Goal: Task Accomplishment & Management: Manage account settings

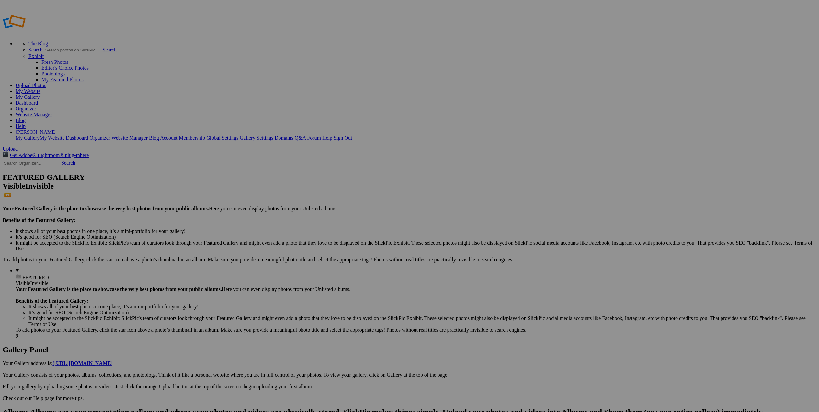
drag, startPoint x: 157, startPoint y: 110, endPoint x: 209, endPoint y: 112, distance: 51.8
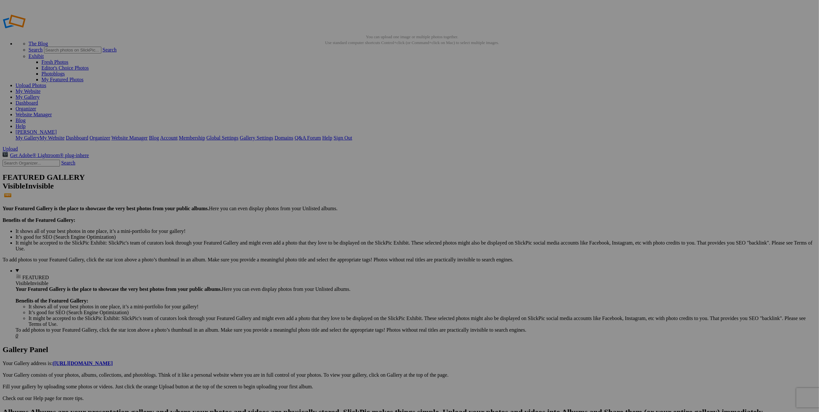
paste input "Morman Row Barn in Grand Tetons"
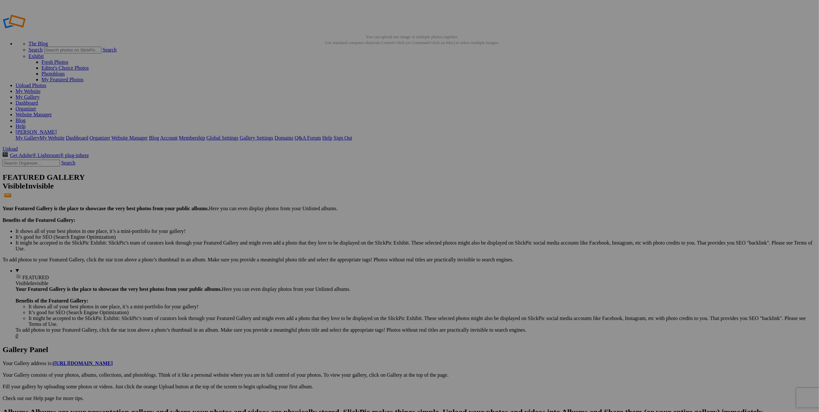
drag, startPoint x: 156, startPoint y: 109, endPoint x: 210, endPoint y: 108, distance: 53.8
paste input "-Grand Tetons NP"
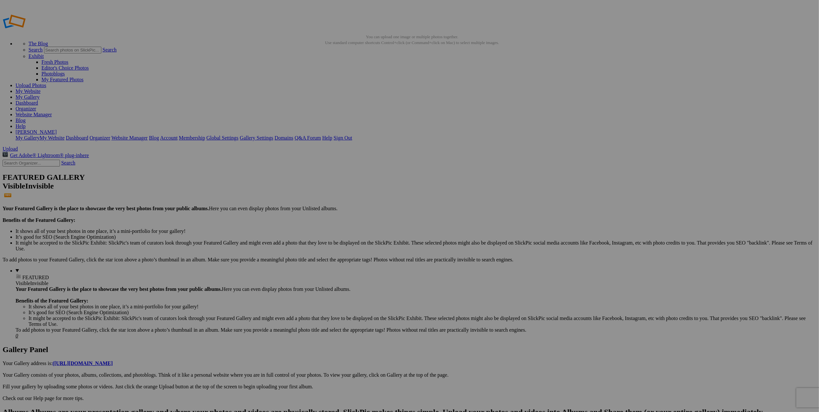
scroll to position [0, 9]
type input "Morman Row Barn-Grand Tetons NP"
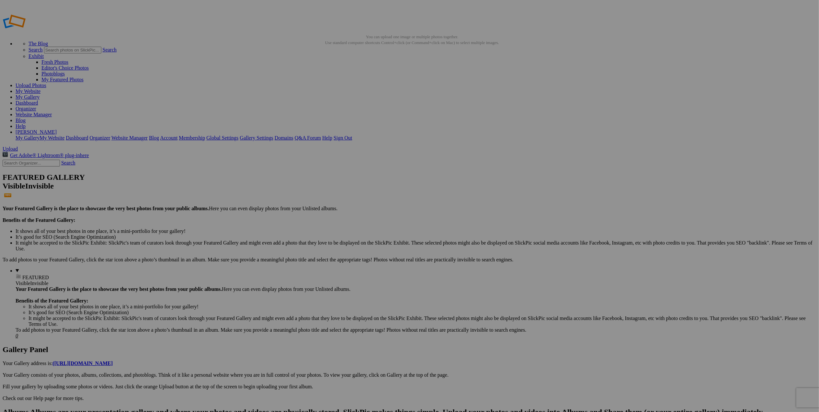
drag, startPoint x: 214, startPoint y: 119, endPoint x: 262, endPoint y: 119, distance: 47.9
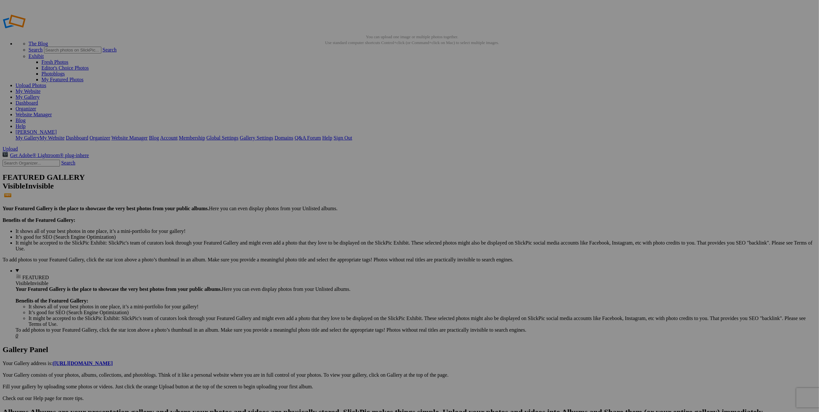
drag, startPoint x: 214, startPoint y: 119, endPoint x: 267, endPoint y: 118, distance: 53.8
paste input "Grand Prismatic Spring-Yellowstone NP"
type input "Grand Prismatic Spring-Yellowstone NP"
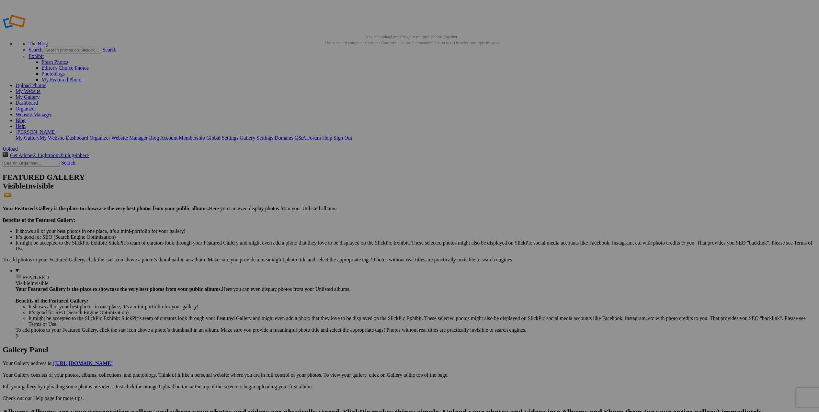
scroll to position [0, 0]
drag, startPoint x: 271, startPoint y: 119, endPoint x: 327, endPoint y: 121, distance: 56.1
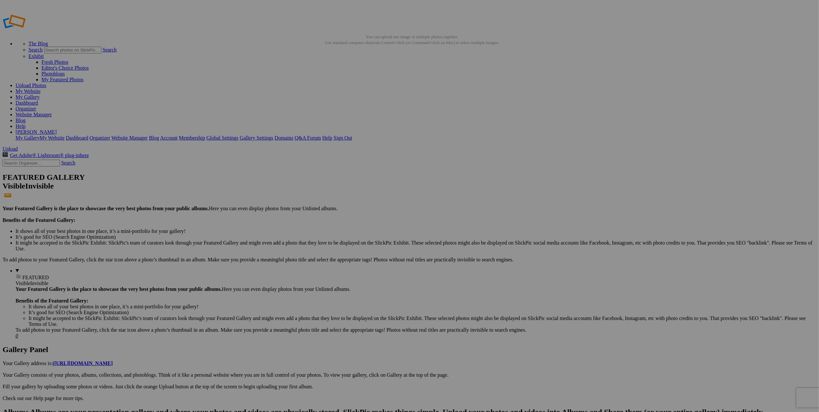
paste input "Doublet Pool-Yellowstone NP"
type input "Doublet Pool-Yellowstone NP"
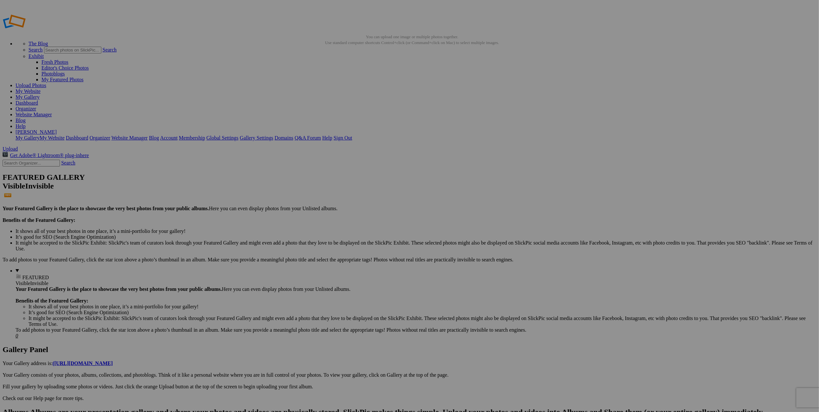
drag, startPoint x: 330, startPoint y: 118, endPoint x: 387, endPoint y: 122, distance: 57.8
paste input "Small Geyser-Yellowstone NP"
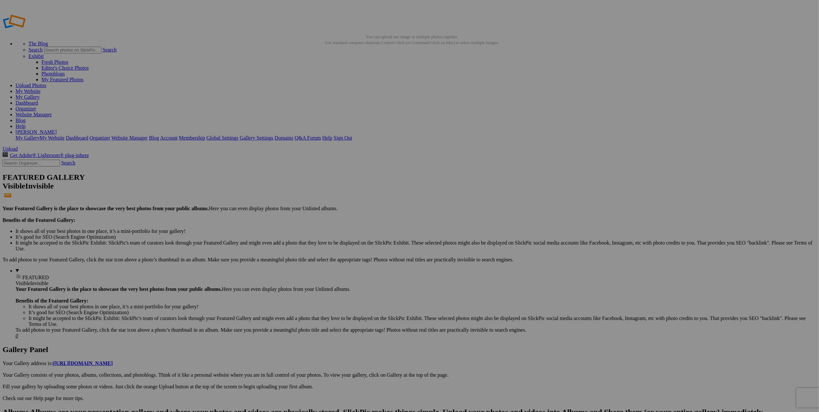
scroll to position [0, 0]
type input "Small Geyser-Yellowstone NP"
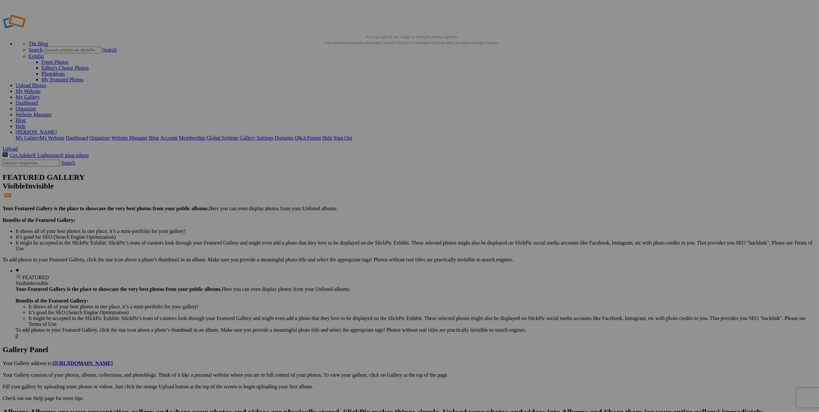
drag, startPoint x: 387, startPoint y: 117, endPoint x: 446, endPoint y: 120, distance: 58.4
paste input "Blue Pool-Yellowstone NP"
type input "Blue Pool-Yellowstone NP"
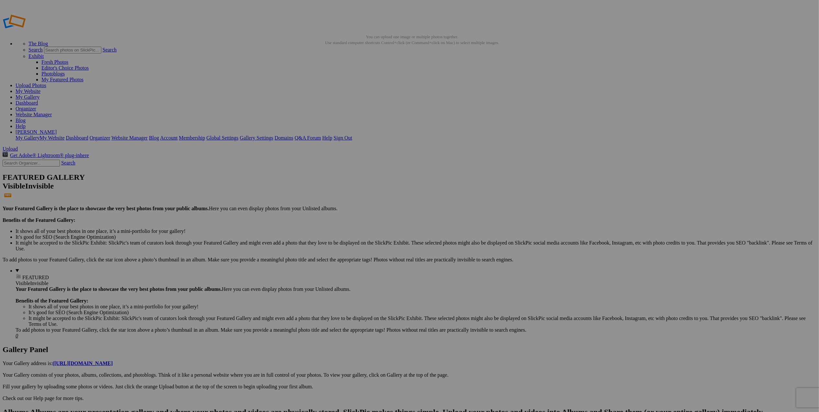
drag, startPoint x: 445, startPoint y: 119, endPoint x: 493, endPoint y: 120, distance: 47.9
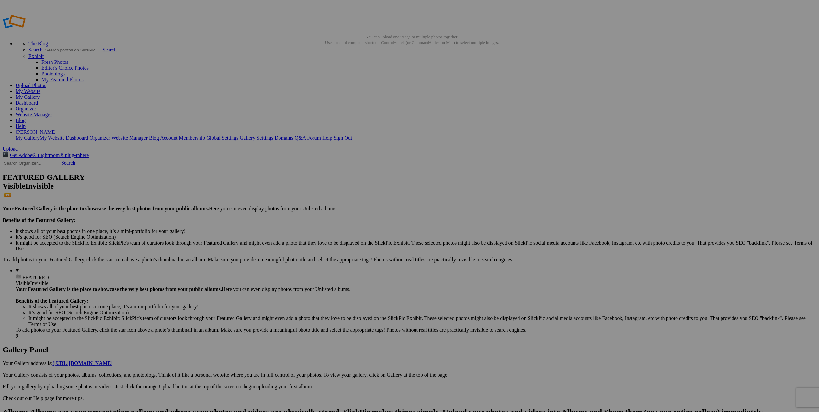
paste input "Blue Pool w-steam-Yellowstone NP"
type input "Blue Pool w-steam-Yellowstone NP"
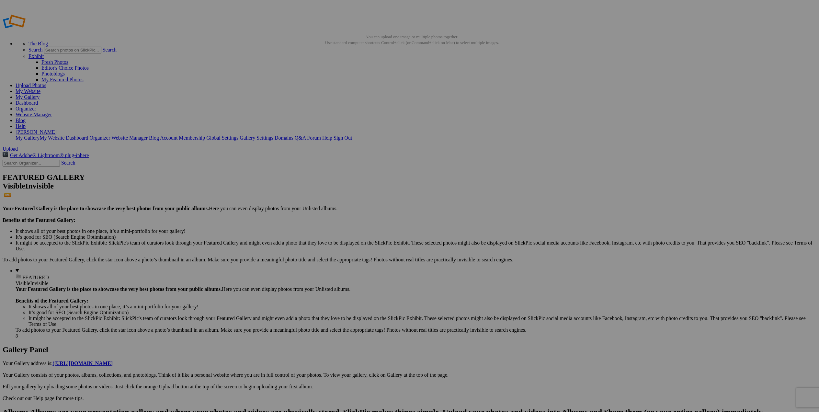
drag, startPoint x: 502, startPoint y: 119, endPoint x: 552, endPoint y: 123, distance: 51.0
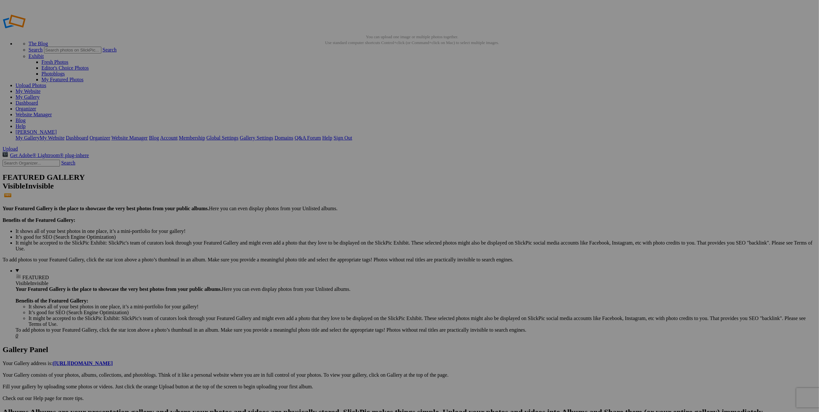
paste input "Grand Prismatic Spring w-steam-Yellowstone NP"
type input "Grand Prismatic Spring w-steam-Yellowstone NP"
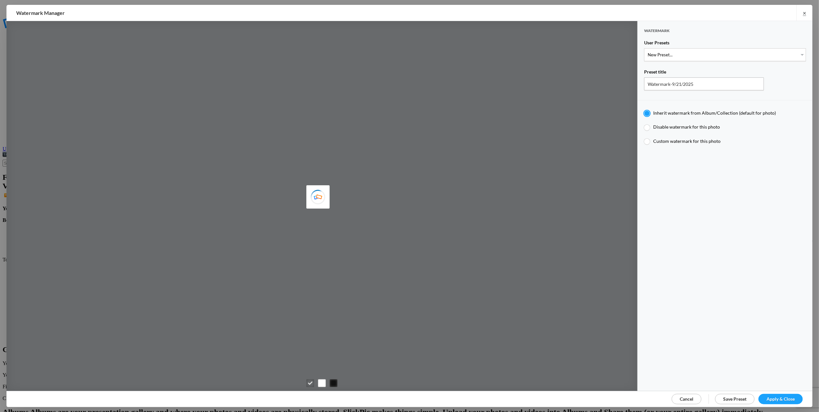
type input "M for Mary's photo"
type input "M"
type input "0.3"
type input "4"
radio input "false"
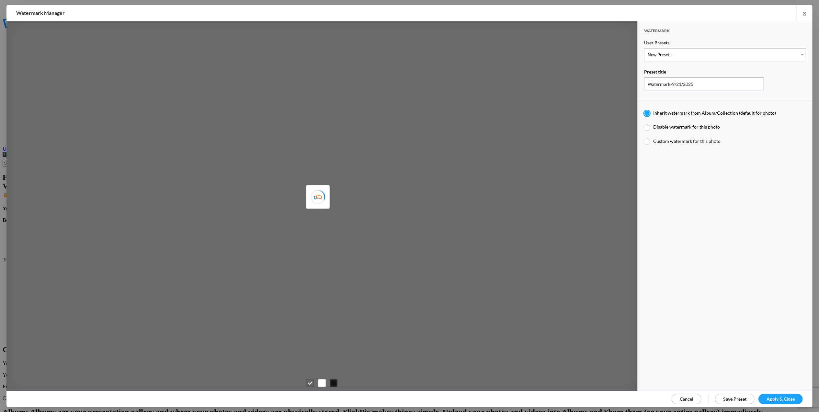
radio input "false"
radio input "true"
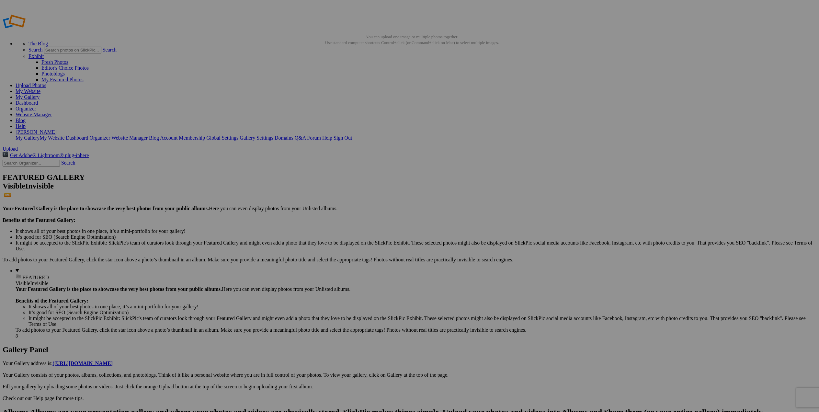
drag, startPoint x: 560, startPoint y: 118, endPoint x: 626, endPoint y: 122, distance: 66.9
paste input "West Geyser @ [GEOGRAPHIC_DATA]-Yellowstone NP"
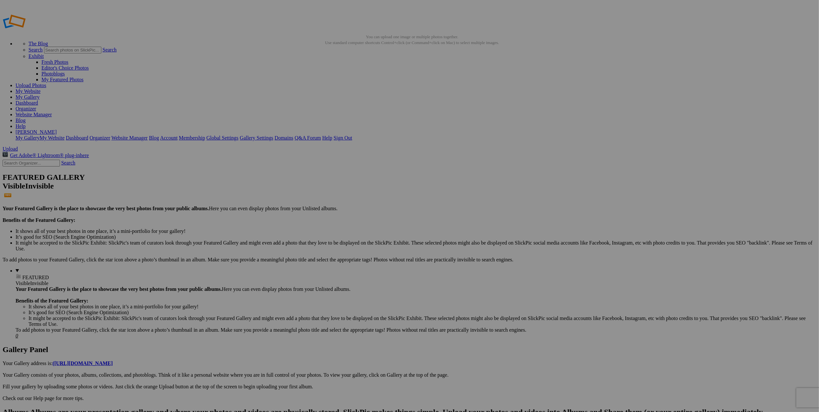
scroll to position [0, 24]
type input "West Geyser @ Biscuit Basin-Yellowstone NP"
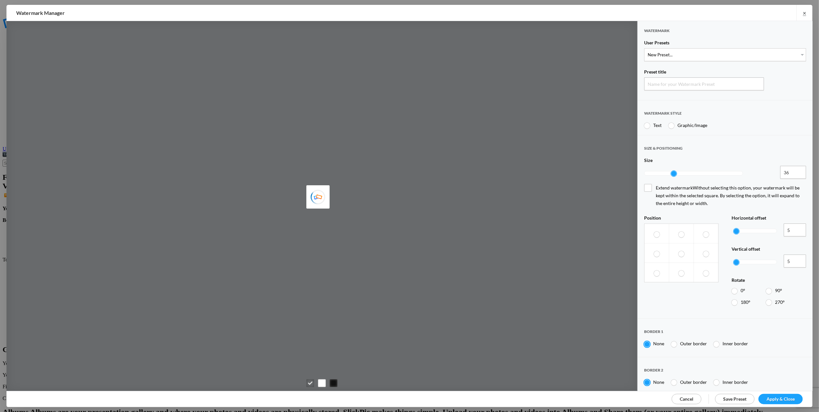
type input "Watermark-9/21/2025"
radio input "true"
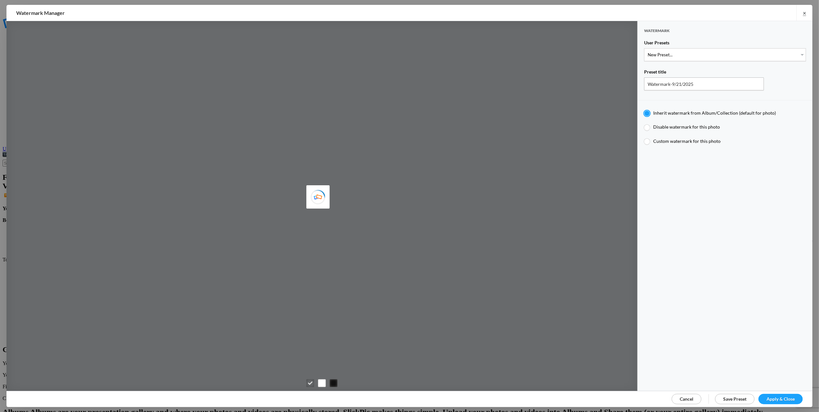
type input "Tom Leslie"
type input "M for Mary's photo"
type input "M"
type input "0.3"
type input "4"
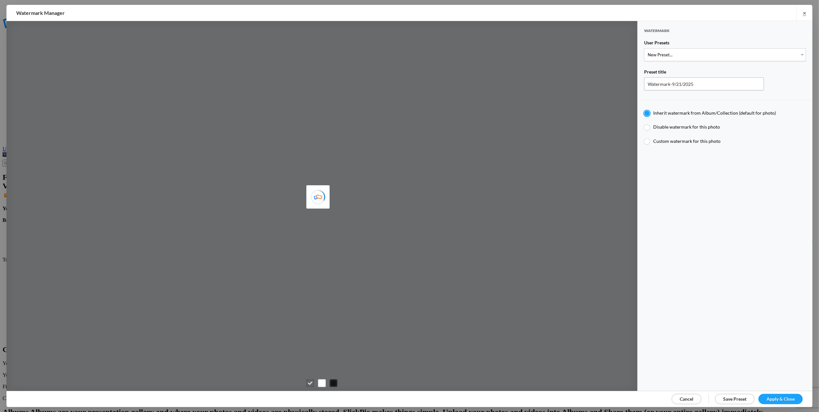
radio input "false"
radio input "true"
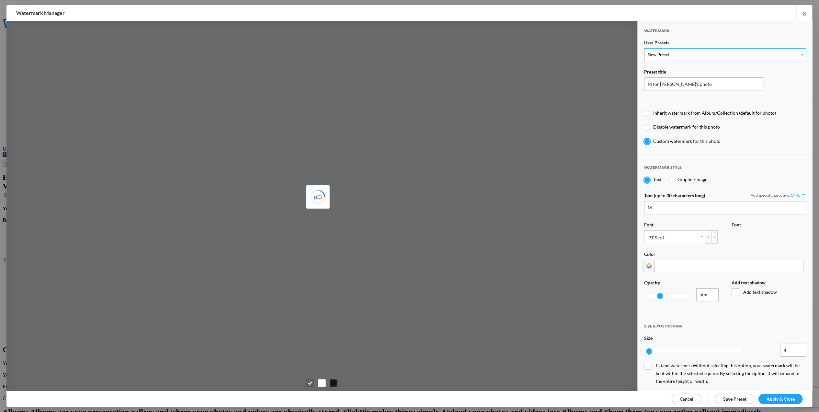
click at [796, 54] on select "New Preset... T for Tom's photo M for Mary's photo T-Large for Tom's photo" at bounding box center [725, 54] width 162 height 13
select select "1: Object"
click at [644, 48] on select "New Preset... T for Tom's photo M for Mary's photo T-Large for Tom's photo" at bounding box center [725, 54] width 162 height 13
type input "T for Tom's photo"
type input "T"
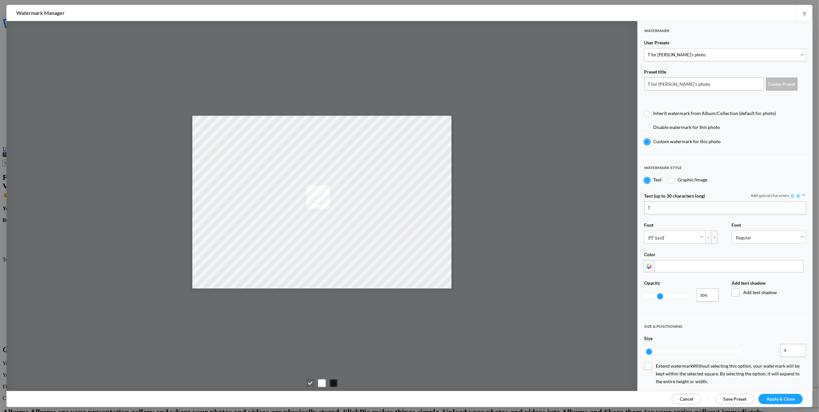
click at [778, 399] on span "Apply & Close" at bounding box center [781, 399] width 28 height 6
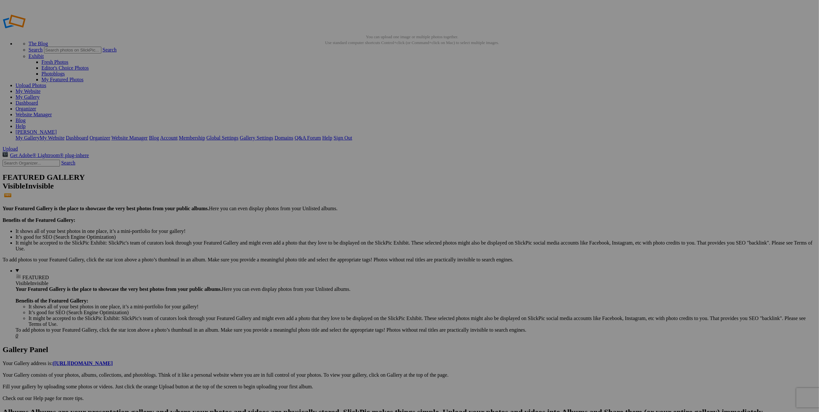
scroll to position [0, 43]
drag, startPoint x: 618, startPoint y: 119, endPoint x: 686, endPoint y: 124, distance: 67.9
paste input "Crested Pool @ Upper Geyser Basin-Yellowstone NP"
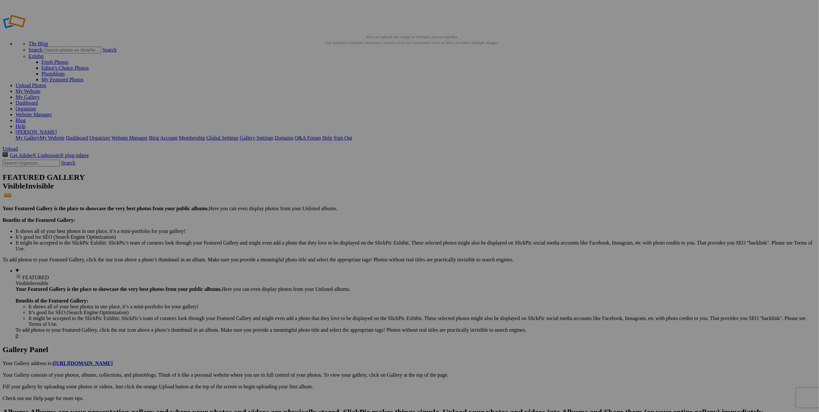
type input "Crested Pool @ Upper Geyser Basin-Yellowstone NP"
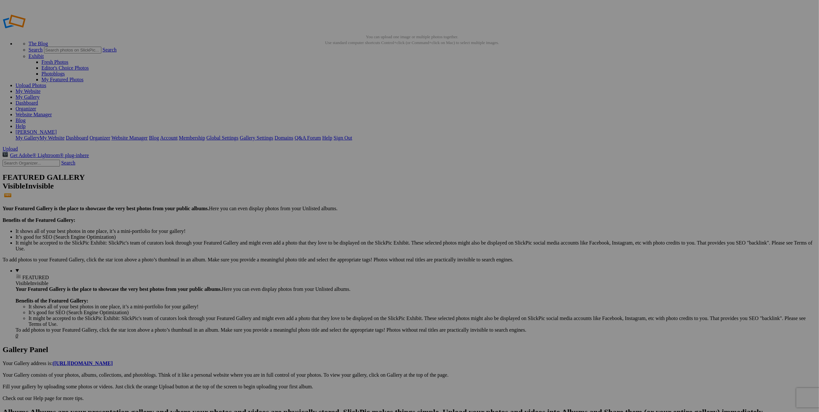
drag, startPoint x: 157, startPoint y: 117, endPoint x: 212, endPoint y: 120, distance: 55.1
paste input "-Zion NP"
type input "Zion Canyon with Virgin River-Zion NP"
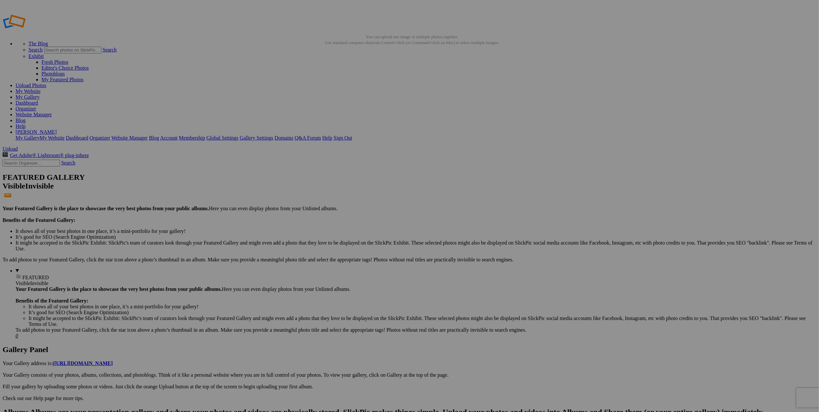
scroll to position [0, 0]
drag, startPoint x: 218, startPoint y: 118, endPoint x: 264, endPoint y: 118, distance: 46.0
paste input "-Zion NP"
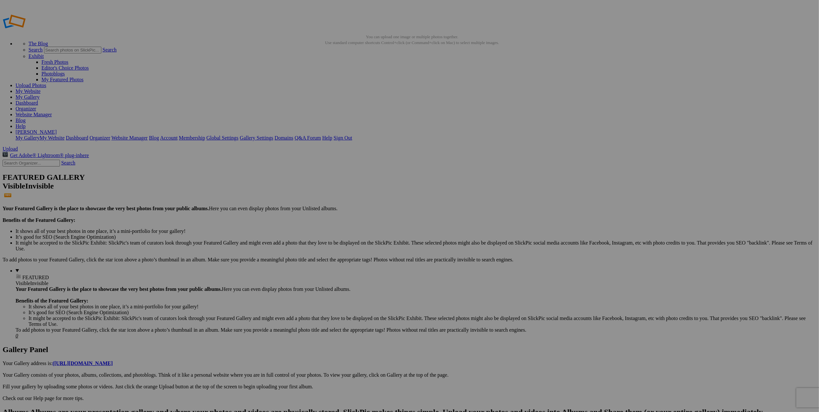
scroll to position [0, 3]
type input "Zion Canyon Milky Way-Zion NP"
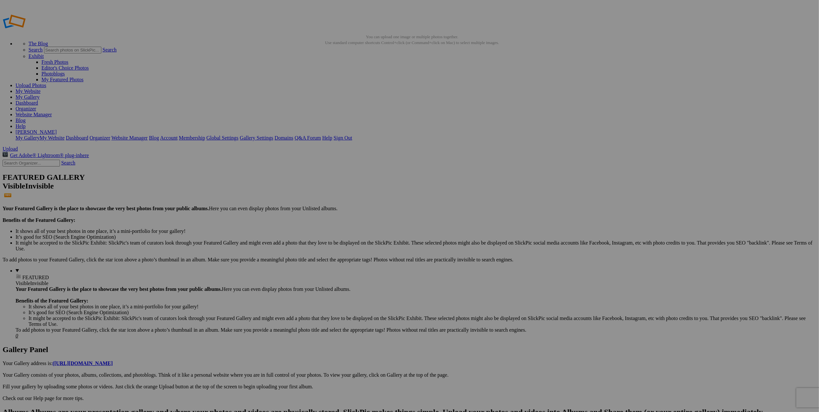
scroll to position [0, 14]
drag, startPoint x: 271, startPoint y: 127, endPoint x: 327, endPoint y: 131, distance: 56.2
paste input "Narrows Canyon-Zion NP 1"
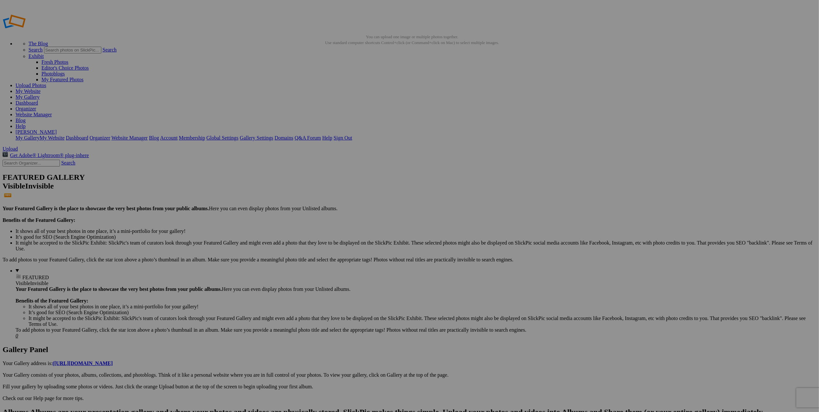
type input "Narrows Canyon-Zion NP 1"
drag, startPoint x: 329, startPoint y: 126, endPoint x: 381, endPoint y: 128, distance: 51.8
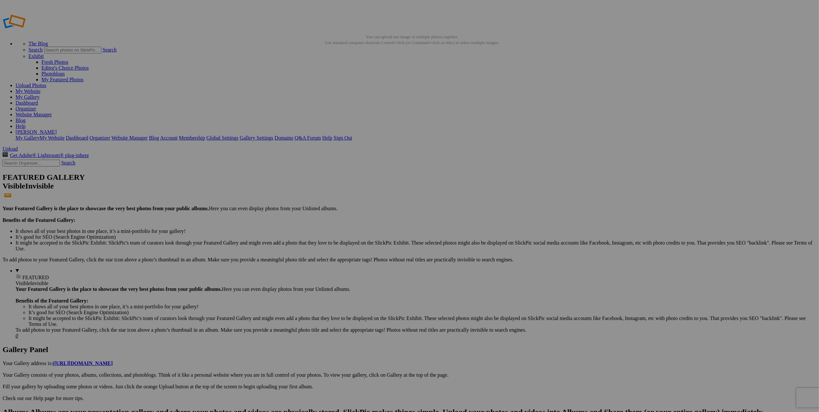
paste input "Narrows Canyon-Zion NP 1"
type input "Narrows Canyon-Zion NP 2"
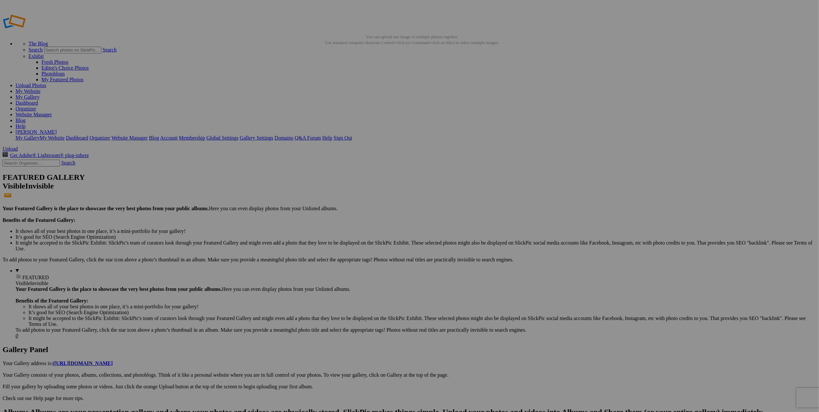
scroll to position [0, 15]
drag, startPoint x: 387, startPoint y: 127, endPoint x: 442, endPoint y: 130, distance: 55.8
paste input "Narrows Canyon-Zion NP 1"
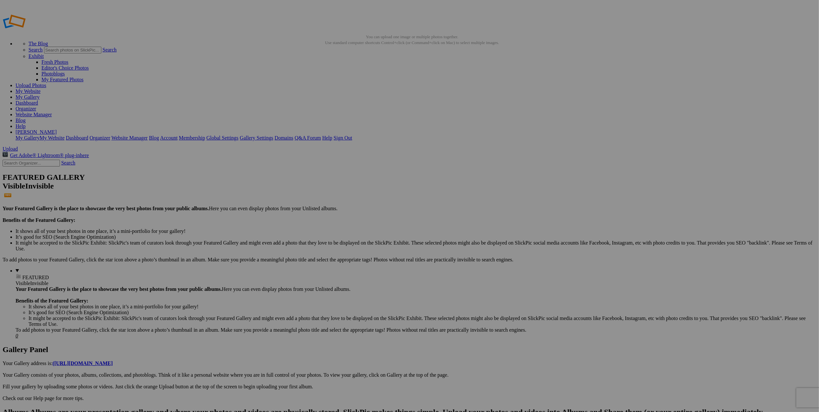
type input "Narrows Canyon-Zion NP 3"
drag, startPoint x: 445, startPoint y: 119, endPoint x: 495, endPoint y: 122, distance: 50.9
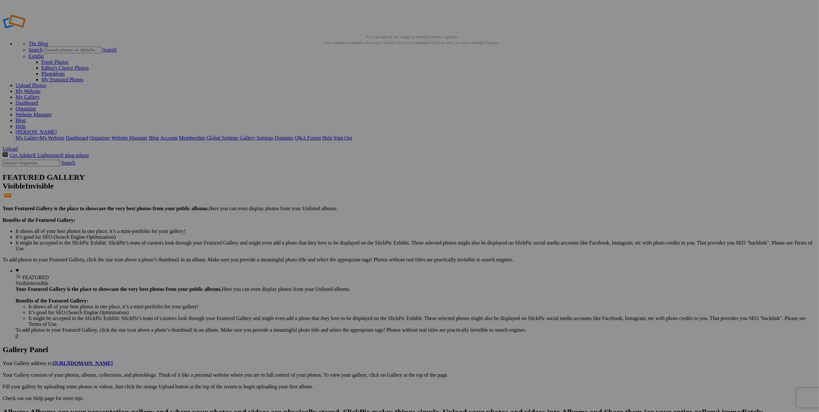
paste input "[GEOGRAPHIC_DATA] View-[GEOGRAPHIC_DATA]"
type input "[GEOGRAPHIC_DATA] View-[GEOGRAPHIC_DATA]"
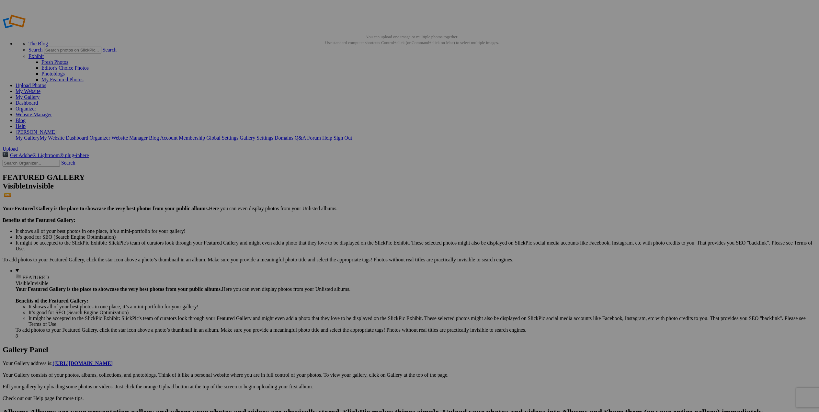
drag, startPoint x: 504, startPoint y: 126, endPoint x: 558, endPoint y: 126, distance: 54.4
paste input "-AZ"
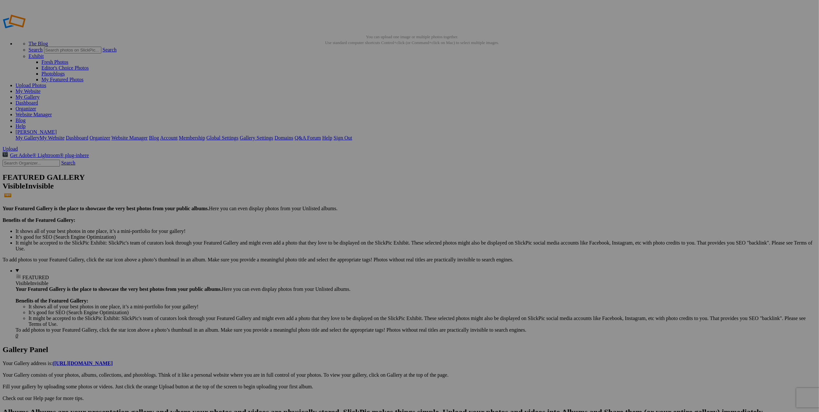
scroll to position [0, 0]
type input "Horseshoe Bend-AZ at [GEOGRAPHIC_DATA]"
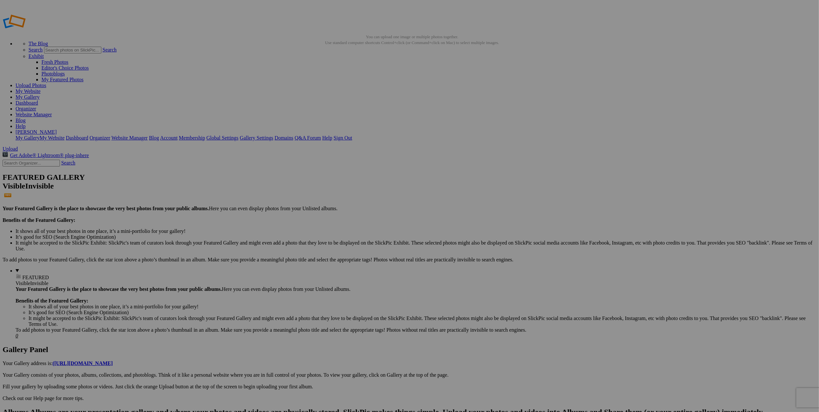
drag, startPoint x: 564, startPoint y: 119, endPoint x: 616, endPoint y: 120, distance: 51.5
paste input "NP at Sunset 1"
type input "[GEOGRAPHIC_DATA] at [GEOGRAPHIC_DATA]"
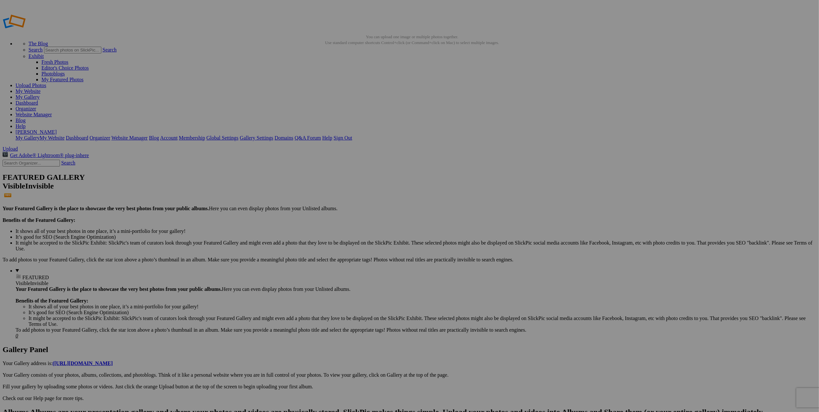
scroll to position [0, 17]
drag, startPoint x: 618, startPoint y: 109, endPoint x: 674, endPoint y: 109, distance: 55.4
paste input "[GEOGRAPHIC_DATA] at [GEOGRAPHIC_DATA]"
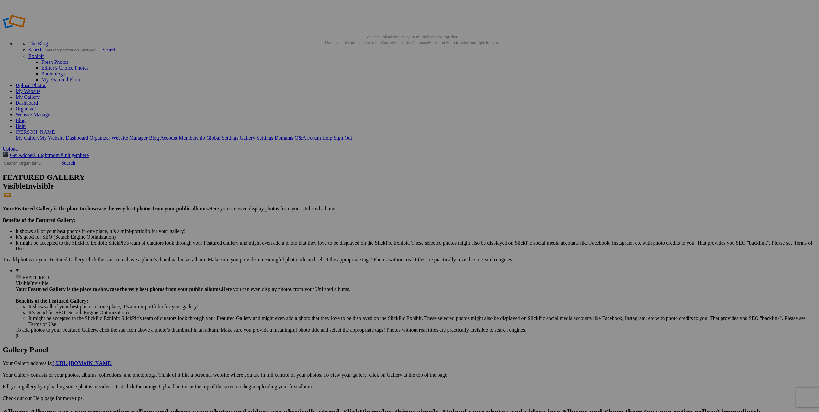
type input "[GEOGRAPHIC_DATA] at [GEOGRAPHIC_DATA]"
drag, startPoint x: 676, startPoint y: 117, endPoint x: 746, endPoint y: 123, distance: 70.2
drag, startPoint x: 733, startPoint y: 110, endPoint x: 788, endPoint y: 111, distance: 54.4
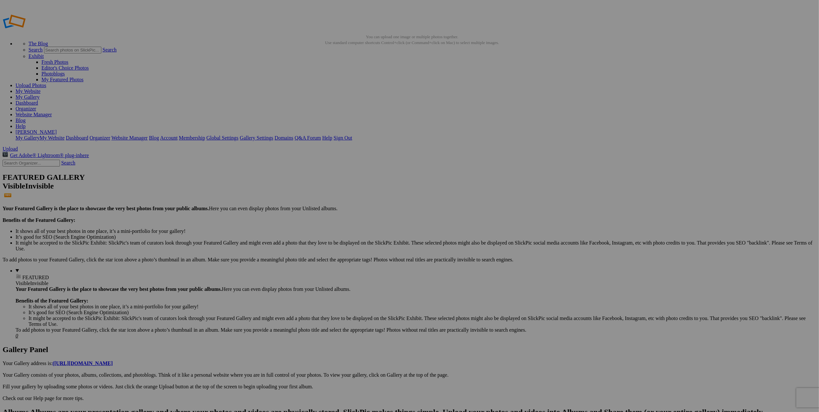
paste input "just before"
type input "[GEOGRAPHIC_DATA] just before Sunrise"
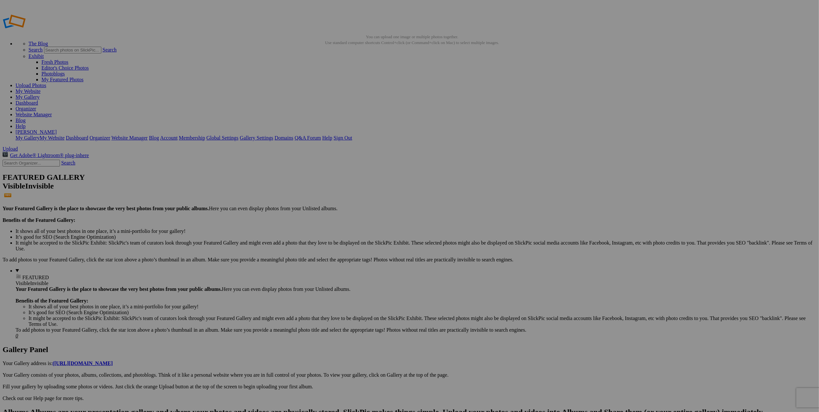
scroll to position [0, 0]
drag, startPoint x: 98, startPoint y: 192, endPoint x: 150, endPoint y: 193, distance: 51.8
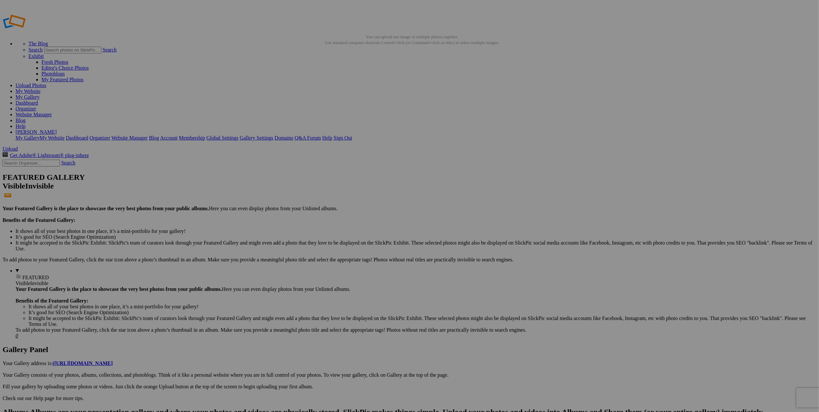
paste input "[GEOGRAPHIC_DATA]"
type input "[GEOGRAPHIC_DATA]"
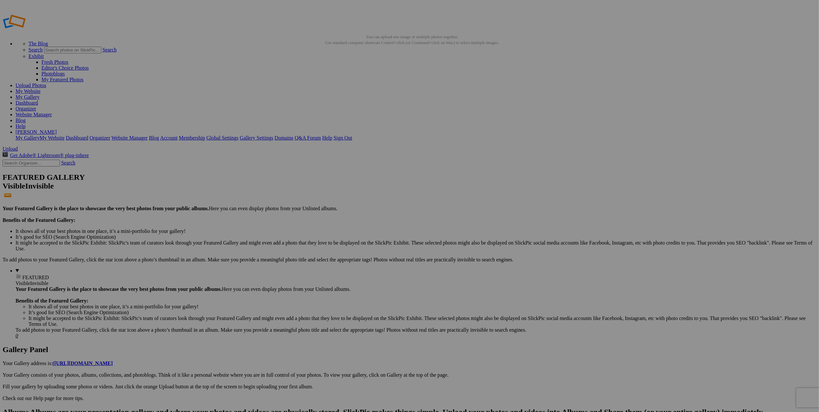
scroll to position [0, 37]
drag, startPoint x: 156, startPoint y: 200, endPoint x: 204, endPoint y: 202, distance: 48.0
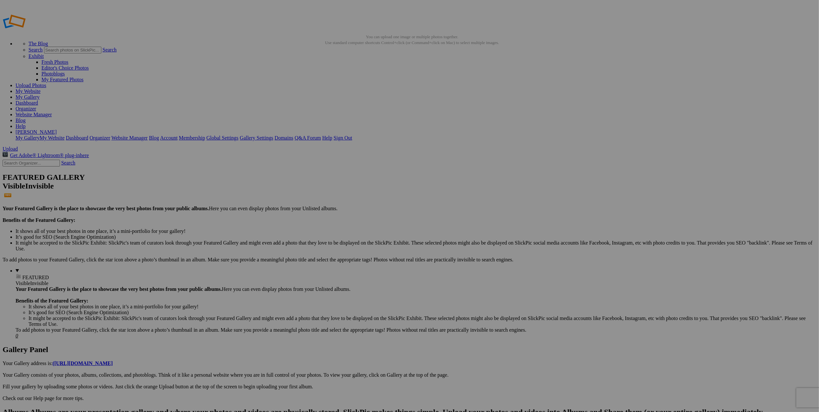
drag, startPoint x: 204, startPoint y: 199, endPoint x: 141, endPoint y: 197, distance: 63.5
paste input "[GEOGRAPHIC_DATA]-[GEOGRAPHIC_DATA] 1"
type input "[GEOGRAPHIC_DATA]-[GEOGRAPHIC_DATA] 1"
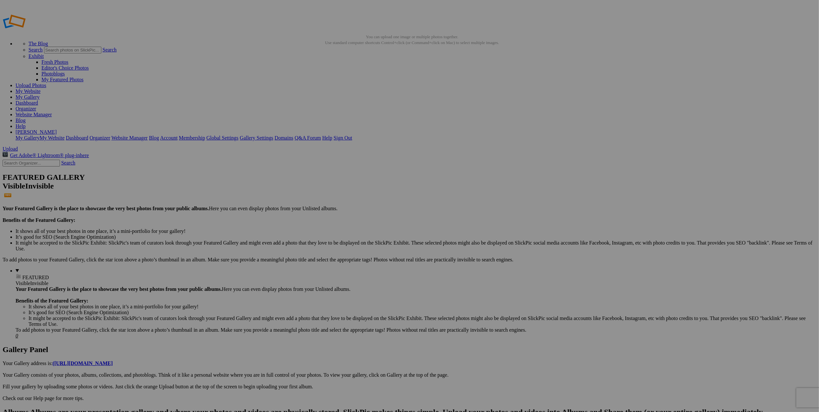
scroll to position [0, 0]
drag, startPoint x: 214, startPoint y: 201, endPoint x: 266, endPoint y: 201, distance: 51.8
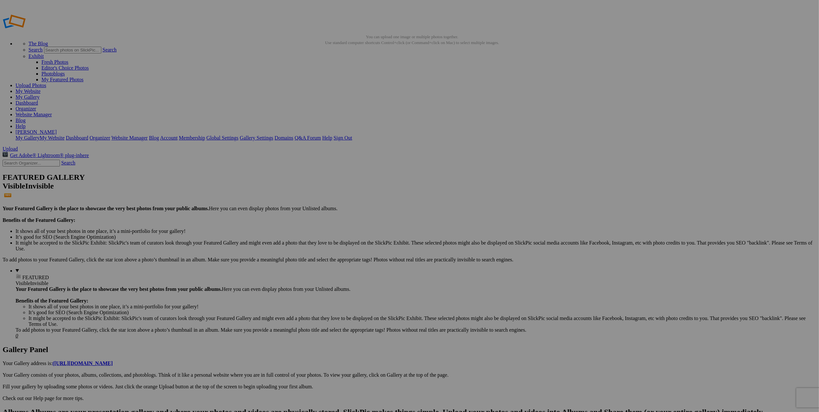
paste input "Needles District-Canyonlands NP 1"
type input "[GEOGRAPHIC_DATA]-[GEOGRAPHIC_DATA] 2"
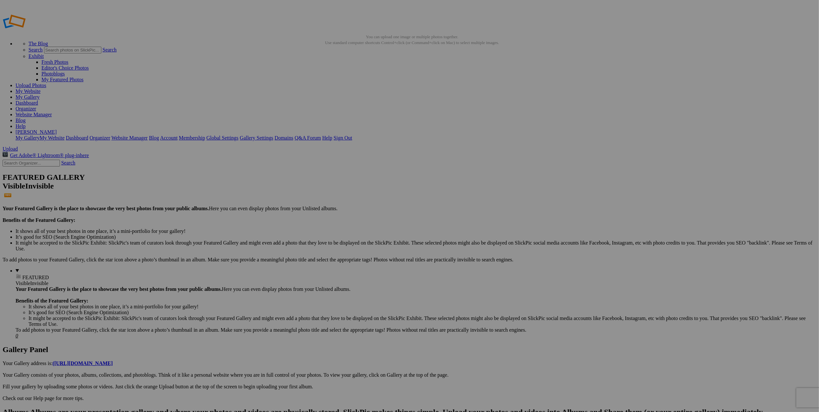
scroll to position [0, 21]
drag, startPoint x: 272, startPoint y: 209, endPoint x: 324, endPoint y: 211, distance: 51.8
paste input "Canyonlands NP at Sunset"
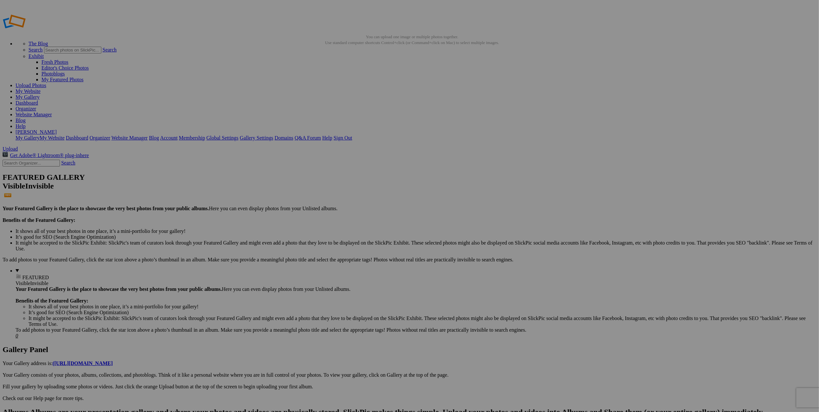
drag, startPoint x: 274, startPoint y: 208, endPoint x: 322, endPoint y: 210, distance: 48.0
paste input "Green River Overlook-"
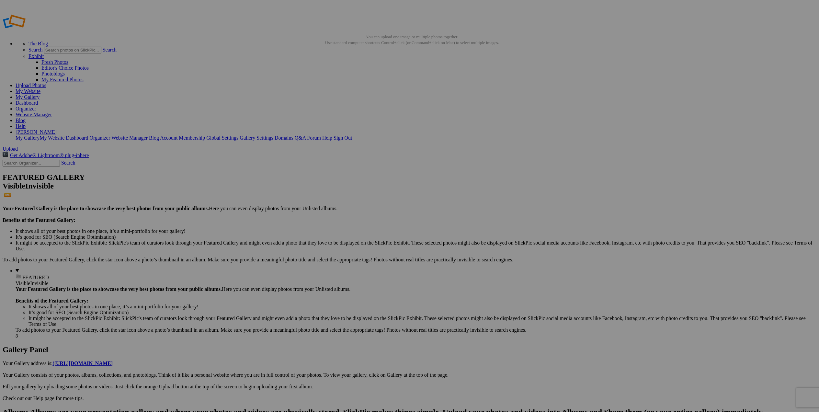
scroll to position [0, 30]
type input "Green River Overlook-Canyonlands NP at [GEOGRAPHIC_DATA]"
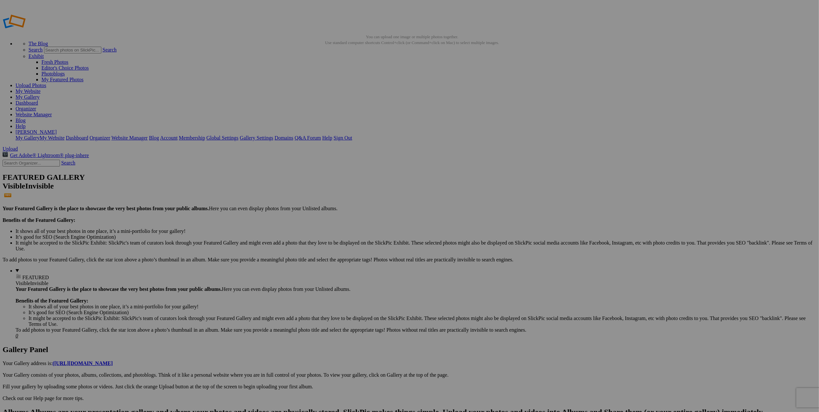
scroll to position [0, 34]
drag, startPoint x: 330, startPoint y: 192, endPoint x: 380, endPoint y: 192, distance: 50.2
paste input "Petroglyphs in Needles District-Canyonlands NP"
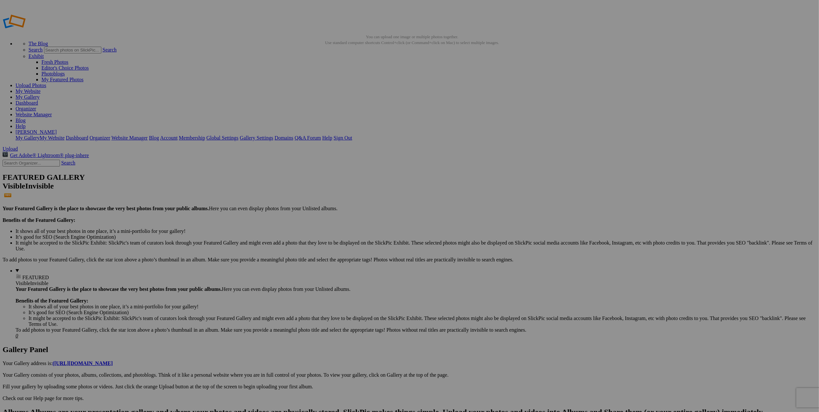
type input "Petroglyphs in Needles District-Canyonlands NP"
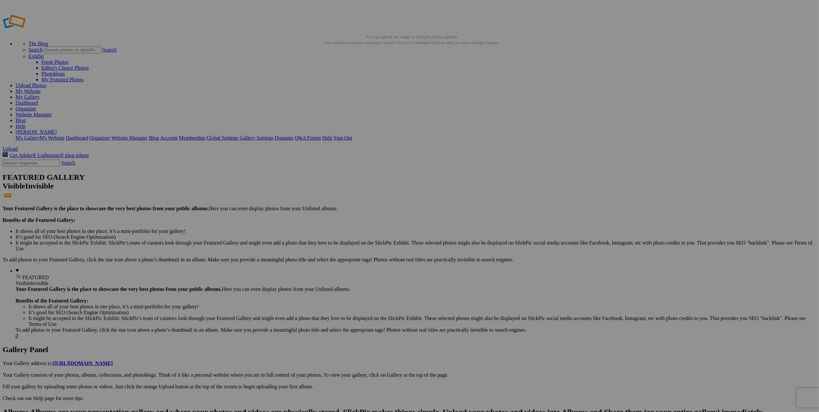
drag, startPoint x: 386, startPoint y: 199, endPoint x: 435, endPoint y: 200, distance: 48.9
paste input "[GEOGRAPHIC_DATA] w-[GEOGRAPHIC_DATA]"
type input "[GEOGRAPHIC_DATA] w-[GEOGRAPHIC_DATA]"
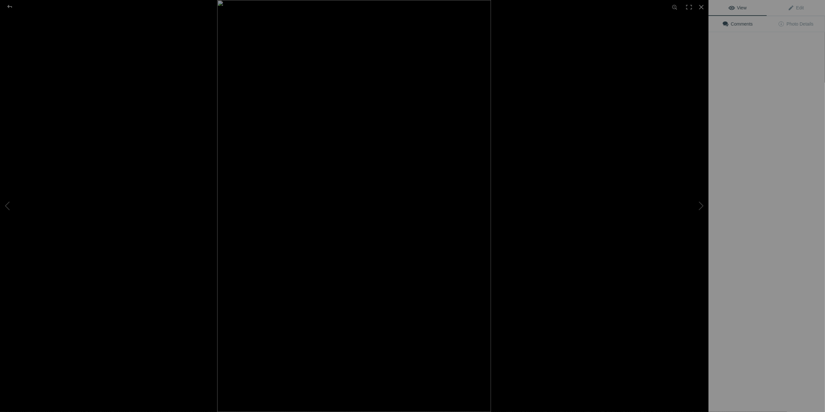
click at [468, 193] on img at bounding box center [354, 206] width 274 height 412
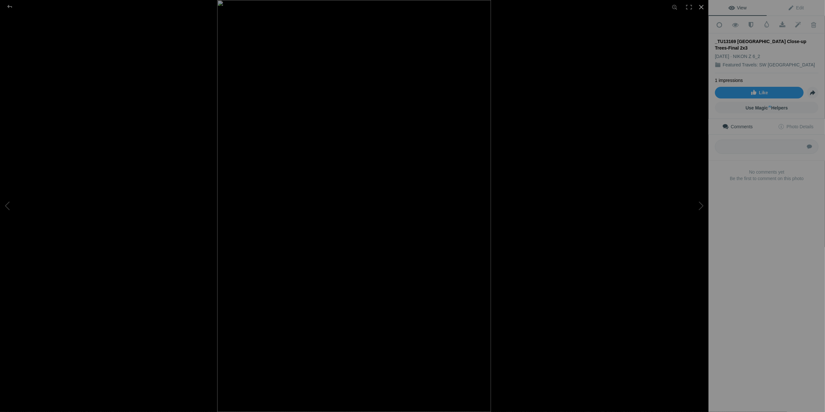
click at [706, 5] on div at bounding box center [702, 7] width 14 height 14
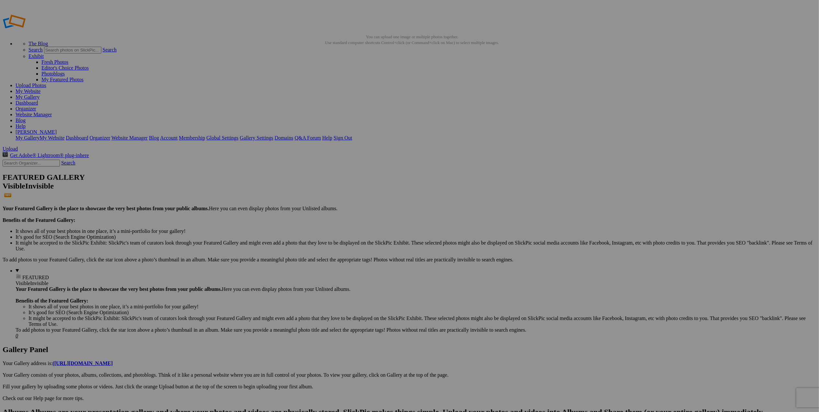
drag, startPoint x: 445, startPoint y: 209, endPoint x: 506, endPoint y: 207, distance: 60.9
paste input "Bryce Canyon NP Isolated Trees"
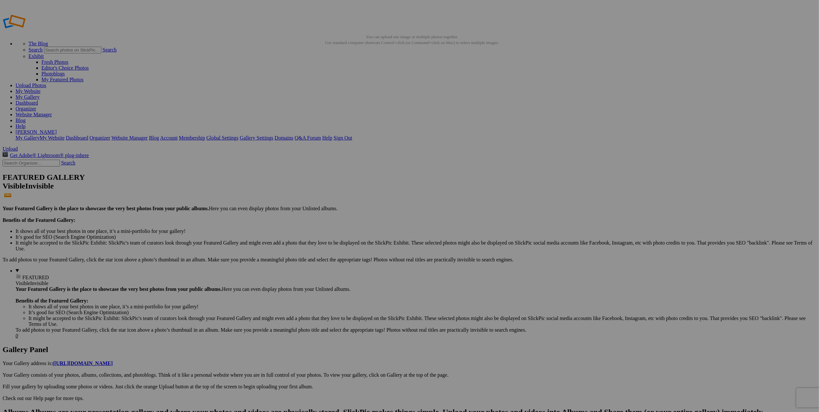
scroll to position [0, 3]
type input "Bryce Canyon NP Isolated Trees"
drag, startPoint x: 506, startPoint y: 200, endPoint x: 555, endPoint y: 202, distance: 48.3
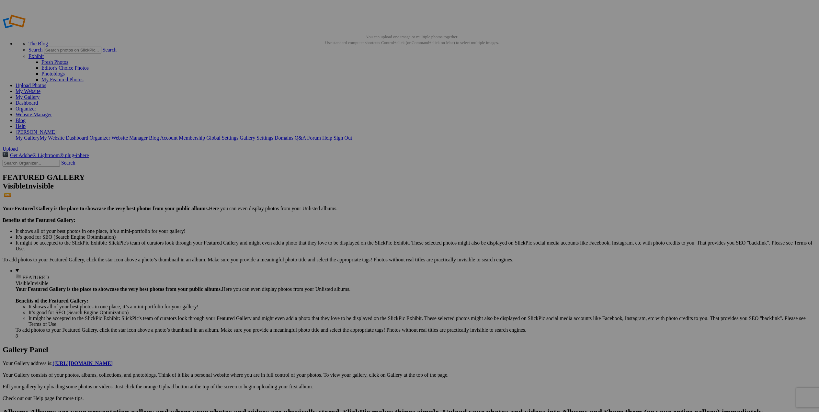
paste input "NP"
type input "Bryce Canyon NP Trail View"
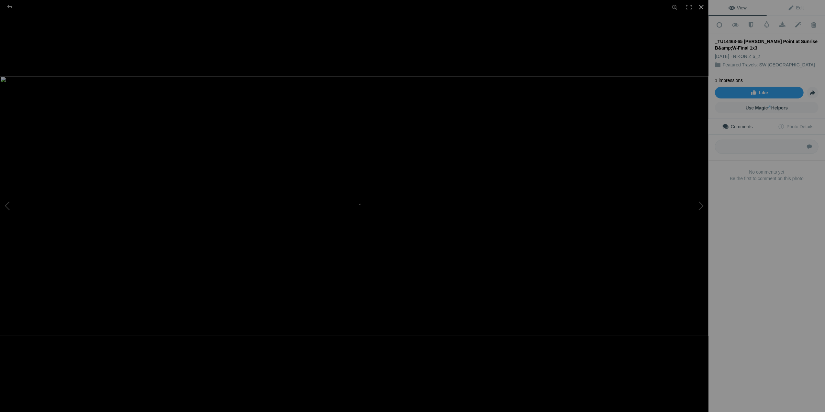
click at [701, 7] on div at bounding box center [702, 7] width 14 height 14
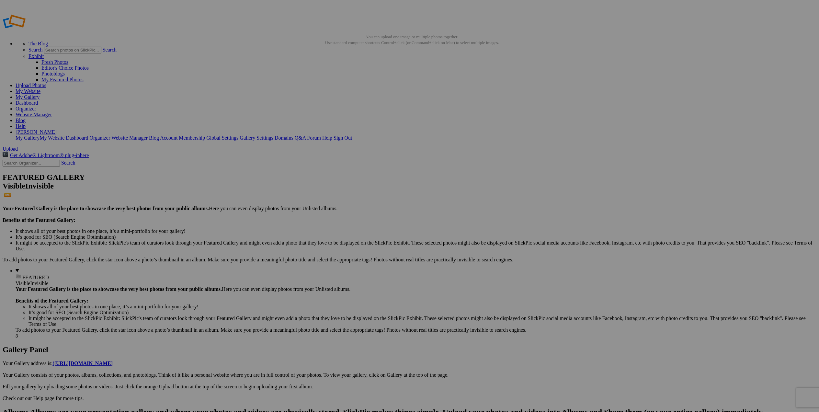
scroll to position [0, 40]
drag, startPoint x: 560, startPoint y: 194, endPoint x: 614, endPoint y: 194, distance: 54.7
paste input "Zabriskie Point-Death Valley NP at Sunrise B&W"
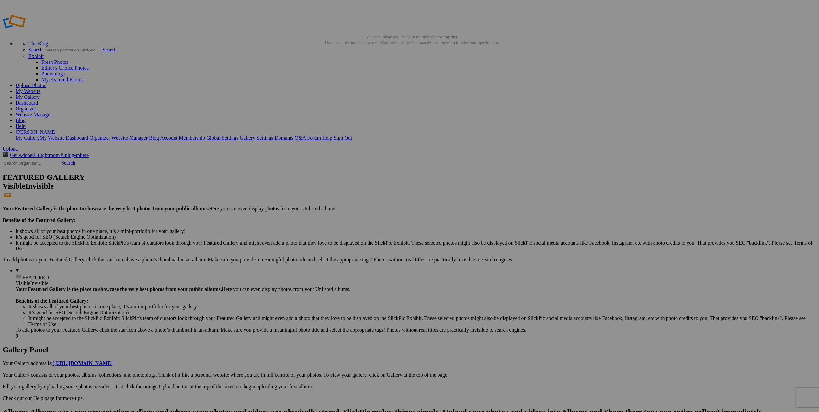
type input "Zabriskie Point-Death Valley NP at Sunrise B&W"
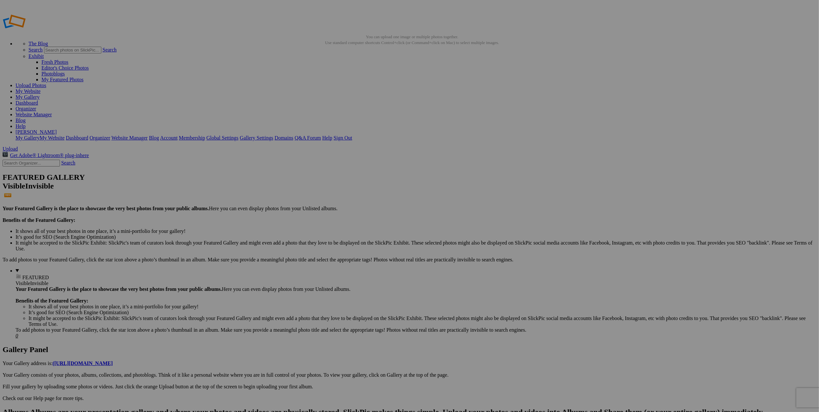
scroll to position [0, 40]
drag, startPoint x: 617, startPoint y: 193, endPoint x: 666, endPoint y: 195, distance: 48.9
paste input "Badwater Basin-Death Valley NP Mountains in Yellow Haze"
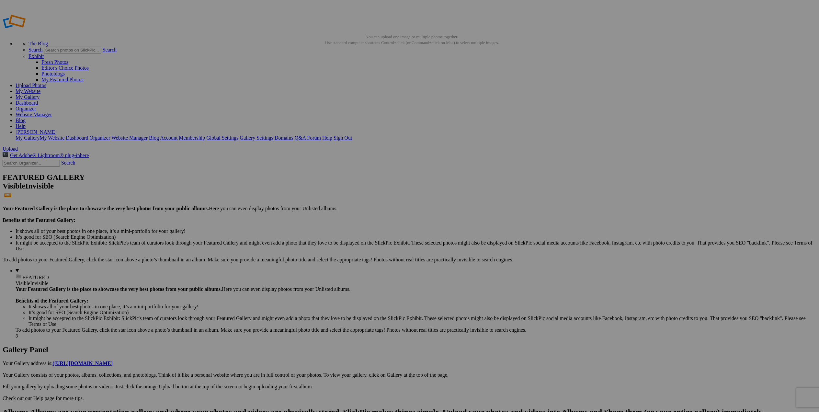
type input "Badwater Basin-Death Valley NP Mountains in Yellow Haze"
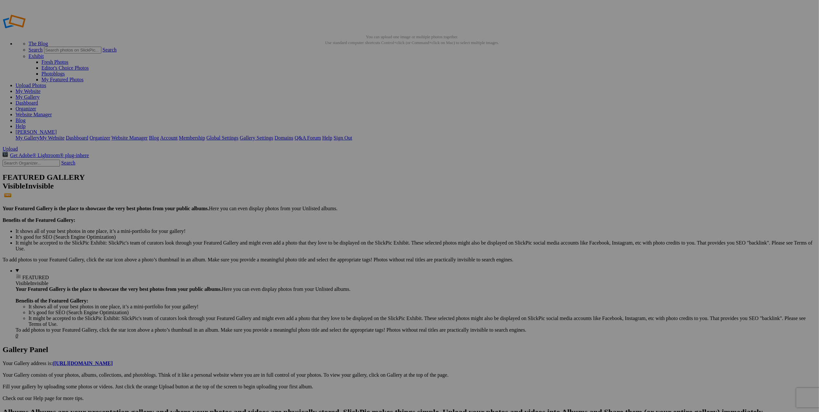
drag, startPoint x: 676, startPoint y: 199, endPoint x: 741, endPoint y: 205, distance: 65.7
paste input "Badwater Basin-Death Valley NP Sun Rays on Mountains"
type input "Badwater Basin-Death Valley NP Sun Rays on Mountains"
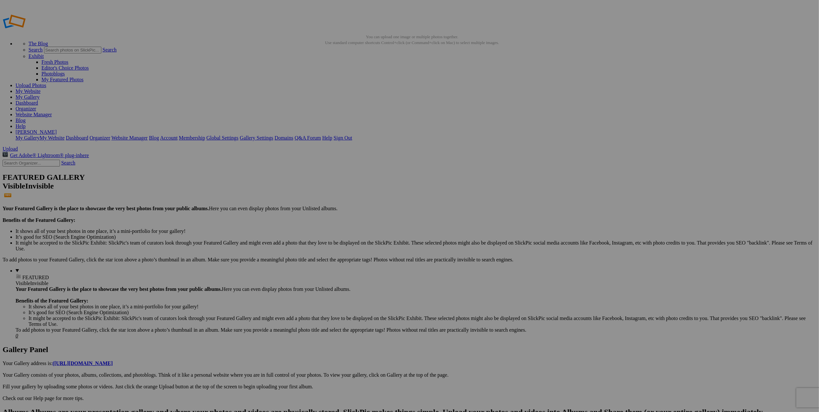
scroll to position [0, 0]
drag, startPoint x: 734, startPoint y: 202, endPoint x: 792, endPoint y: 202, distance: 58.6
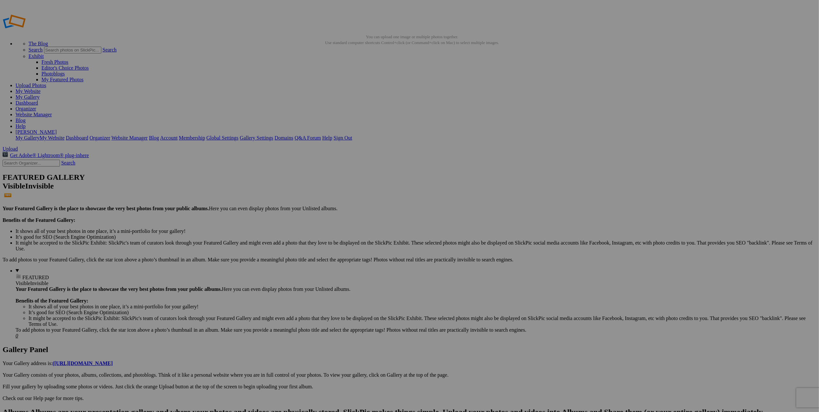
paste input "Badwater Basin-Death Valley NP Salt Pattern B&W"
type input "Badwater Basin-Death Valley NP Salt Pattern B&W"
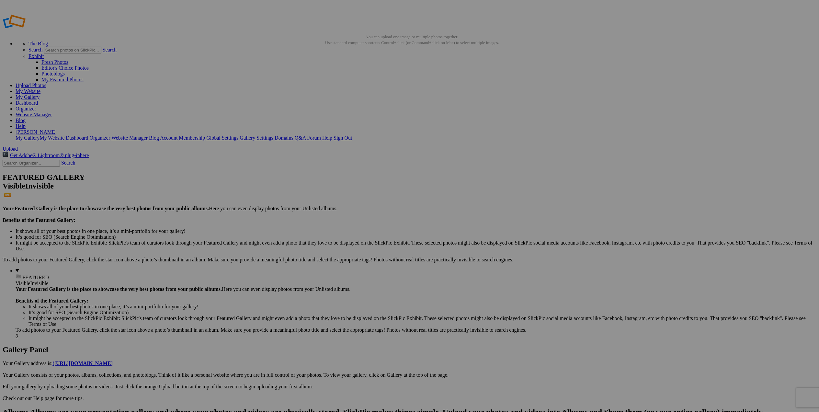
drag, startPoint x: 104, startPoint y: 281, endPoint x: 144, endPoint y: 282, distance: 39.8
paste input "-CA"
type input "Mono Lake-CA at Sunset"
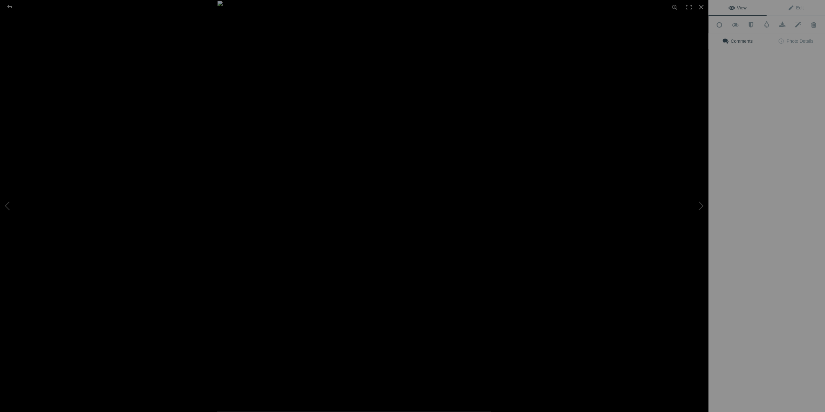
click at [284, 178] on img at bounding box center [354, 206] width 275 height 412
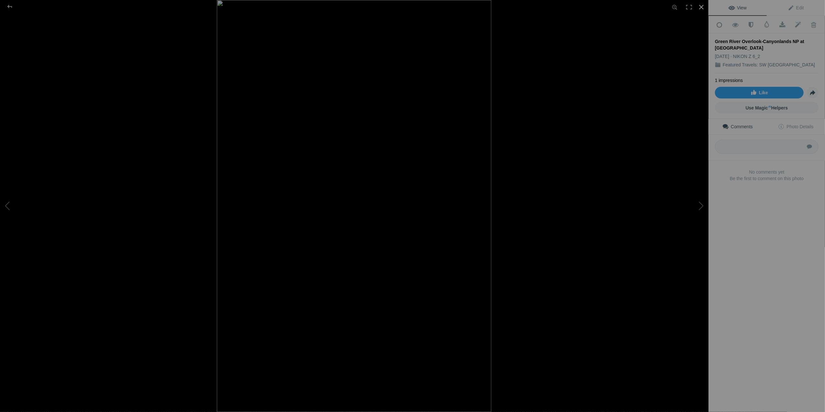
click at [700, 5] on div at bounding box center [702, 7] width 14 height 14
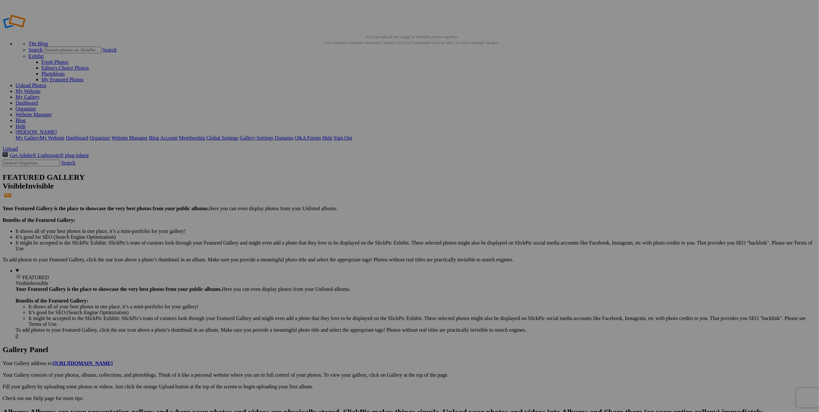
drag, startPoint x: 366, startPoint y: 207, endPoint x: 269, endPoint y: 229, distance: 99.2
drag, startPoint x: 269, startPoint y: 229, endPoint x: 132, endPoint y: 262, distance: 140.4
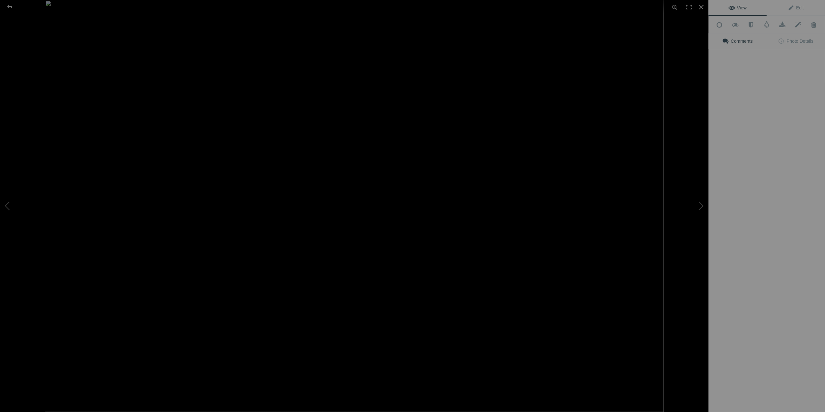
click at [132, 262] on img at bounding box center [354, 206] width 619 height 412
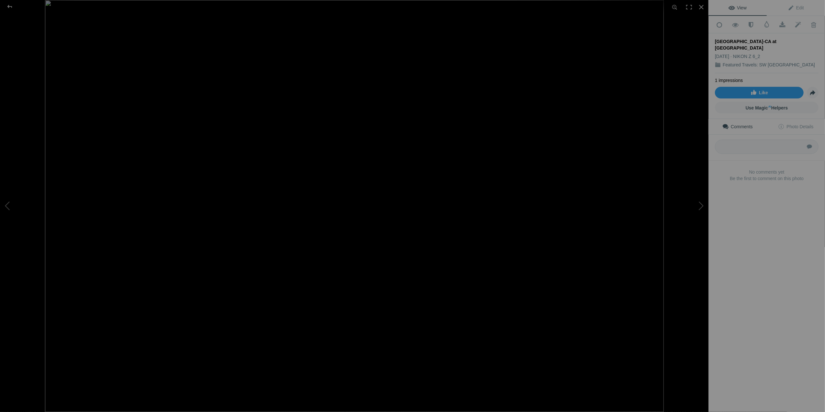
click at [459, 263] on img at bounding box center [354, 206] width 619 height 412
click at [458, 262] on img at bounding box center [173, 106] width 1699 height 1130
click at [701, 6] on div at bounding box center [702, 7] width 14 height 14
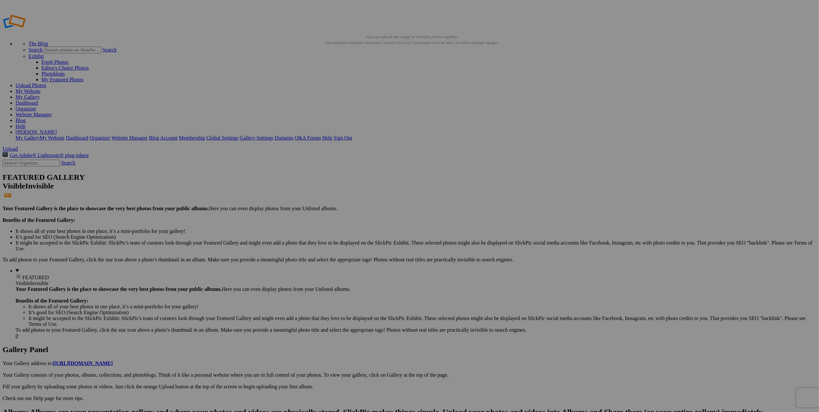
type input "[GEOGRAPHIC_DATA] in Snow"
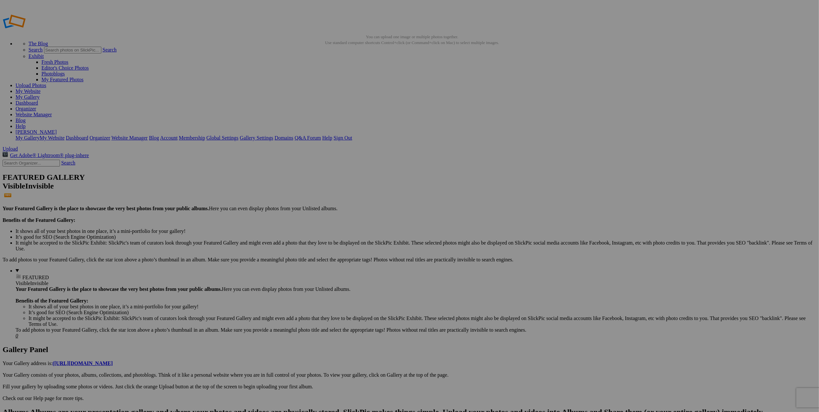
drag, startPoint x: 617, startPoint y: 109, endPoint x: 670, endPoint y: 108, distance: 52.5
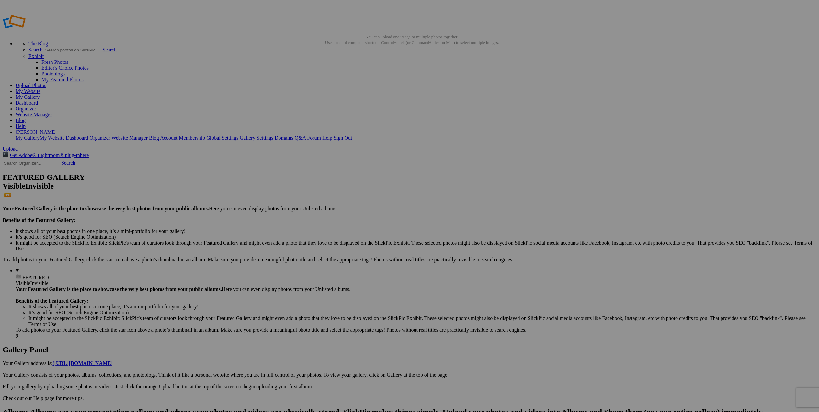
drag, startPoint x: 737, startPoint y: 108, endPoint x: 780, endPoint y: 108, distance: 43.1
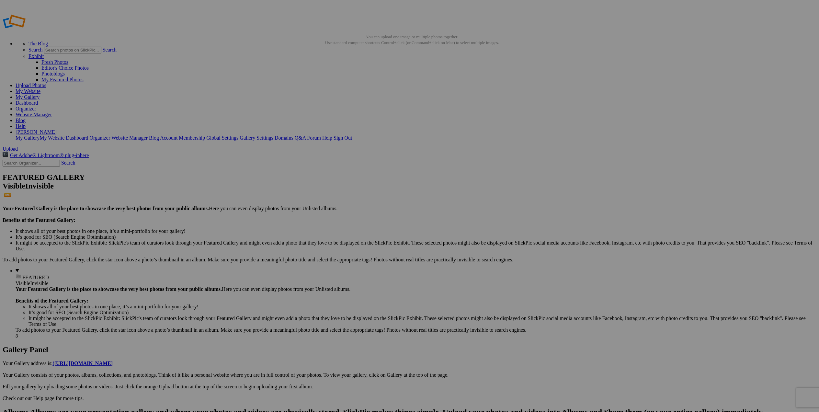
paste input "NP at [GEOGRAPHIC_DATA]"
type input "[GEOGRAPHIC_DATA] at [GEOGRAPHIC_DATA]"
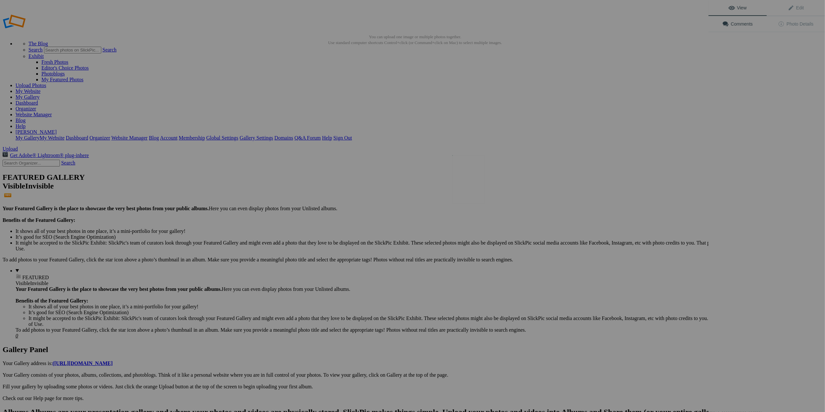
click at [463, 190] on img at bounding box center [468, 179] width 32 height 49
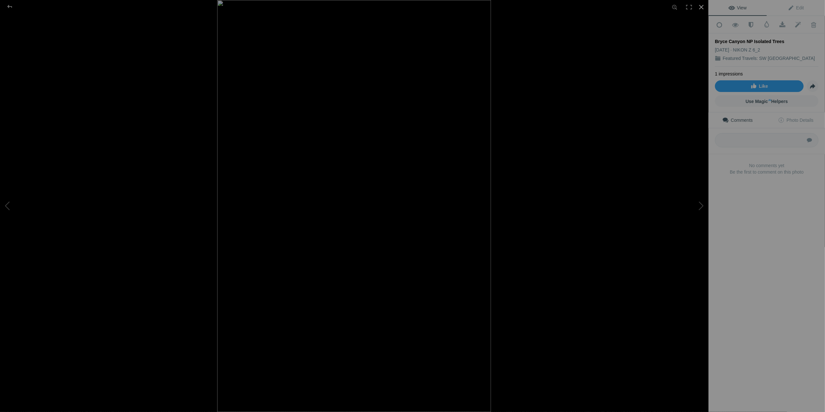
click at [704, 7] on div at bounding box center [702, 7] width 14 height 14
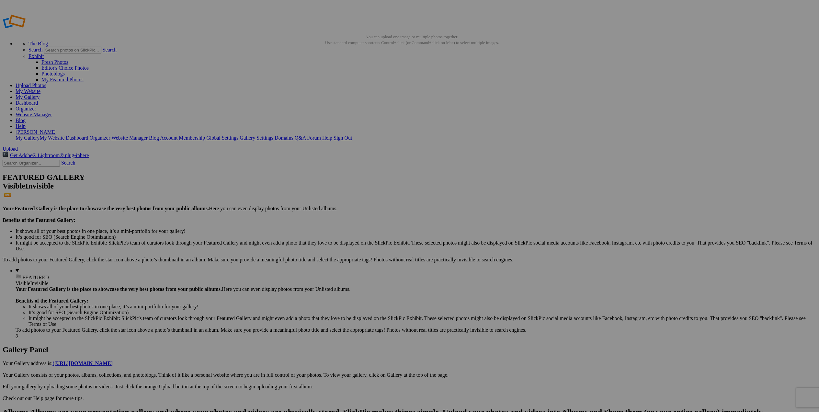
click at [324, 230] on span at bounding box center [324, 233] width 0 height 6
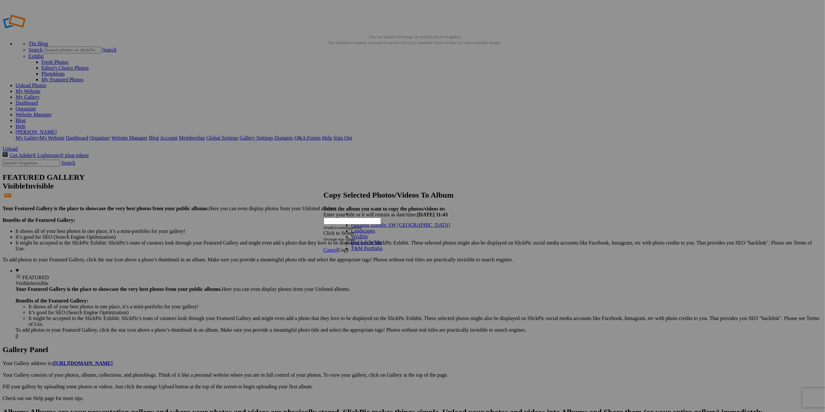
click at [383, 251] on link "T&M Portfolio" at bounding box center [366, 248] width 31 height 6
click at [349, 247] on span "Copy" at bounding box center [343, 250] width 11 height 6
click at [338, 230] on span "Cancel" at bounding box center [331, 227] width 14 height 6
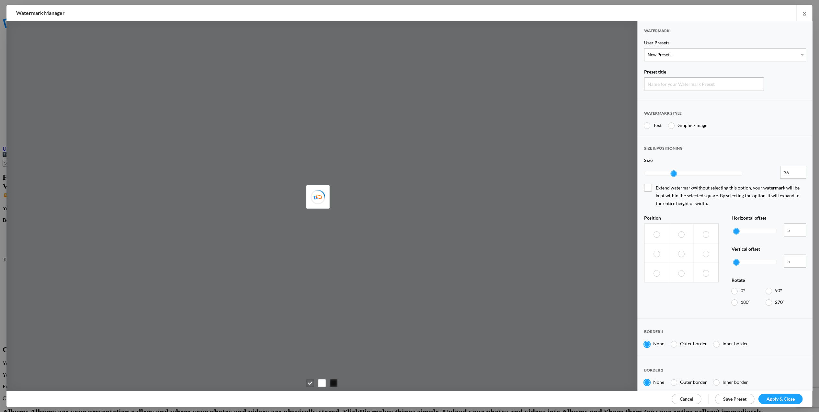
type input "Watermark-9/21/2025"
radio input "true"
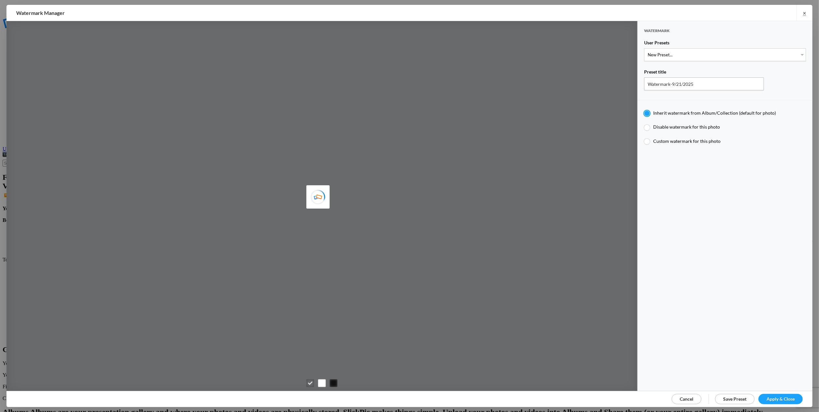
type input "[PERSON_NAME]"
type input "M for [PERSON_NAME]'s photo"
type input "M"
type input "0.3"
type input "4"
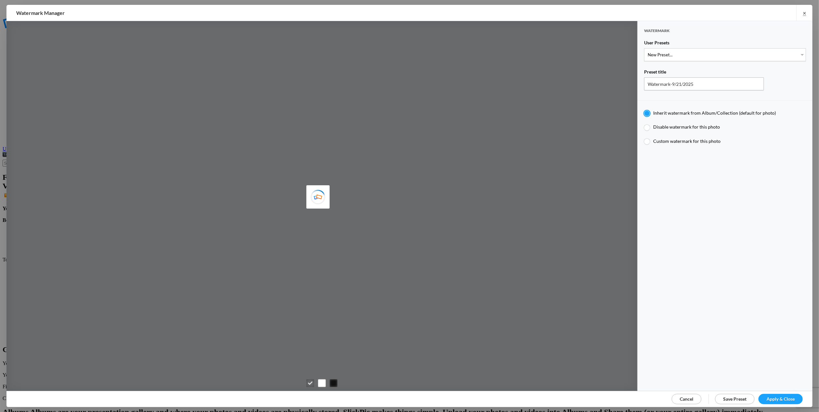
radio input "false"
click at [795, 53] on select "New Preset... T for [PERSON_NAME]'s photo M for [PERSON_NAME]'s photo T-Large f…" at bounding box center [725, 54] width 162 height 13
select select "1: Object"
click at [644, 48] on select "New Preset... T for [PERSON_NAME]'s photo M for [PERSON_NAME]'s photo T-Large f…" at bounding box center [725, 54] width 162 height 13
type input "T for [PERSON_NAME]'s photo"
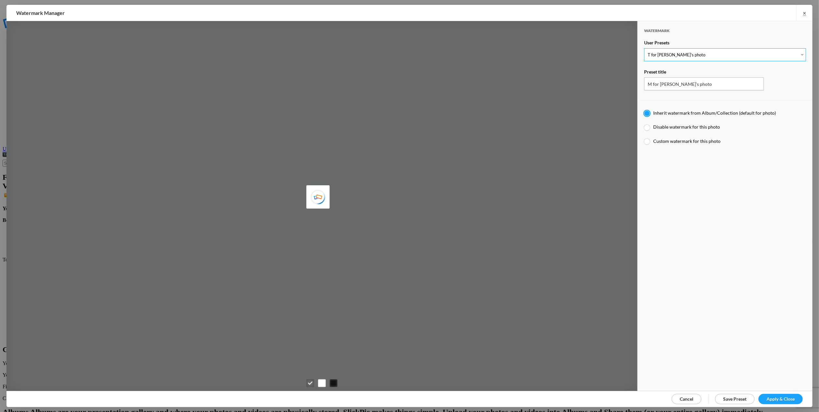
type input "T"
radio input "false"
radio input "true"
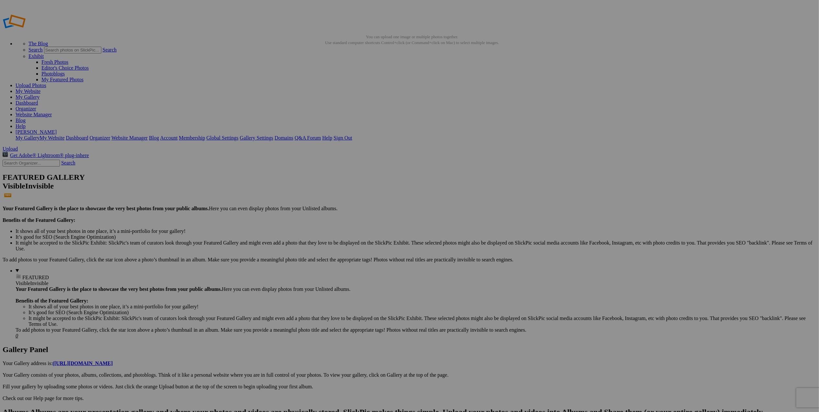
drag, startPoint x: 156, startPoint y: 119, endPoint x: 216, endPoint y: 121, distance: 60.0
paste input "Grand Canyon NP at Midday"
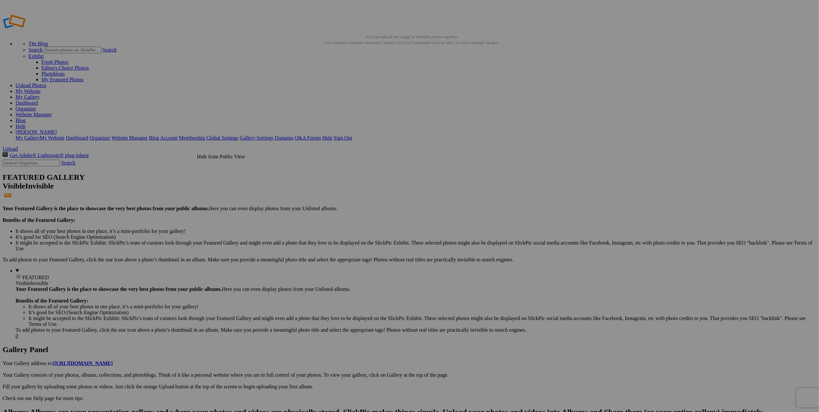
scroll to position [0, 0]
type input "[GEOGRAPHIC_DATA] at [GEOGRAPHIC_DATA]"
drag, startPoint x: 180, startPoint y: 103, endPoint x: 675, endPoint y: 94, distance: 494.9
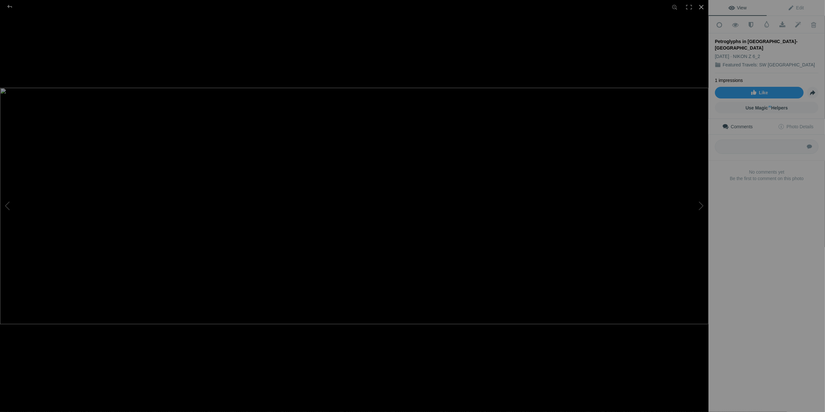
click at [702, 7] on div at bounding box center [702, 7] width 14 height 14
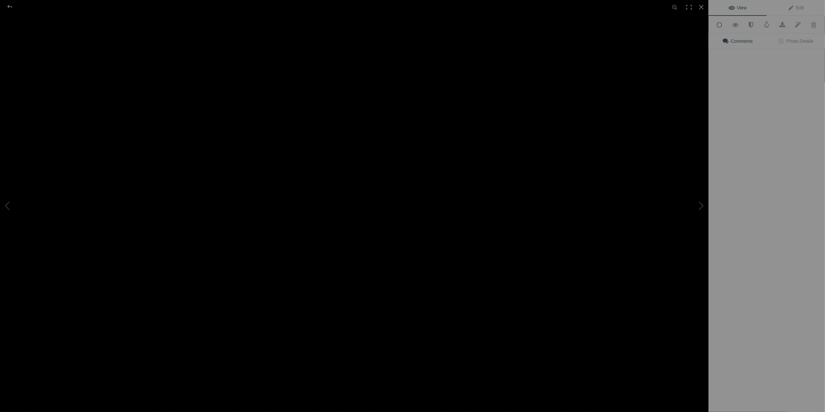
click at [356, 188] on img at bounding box center [354, 206] width 275 height 412
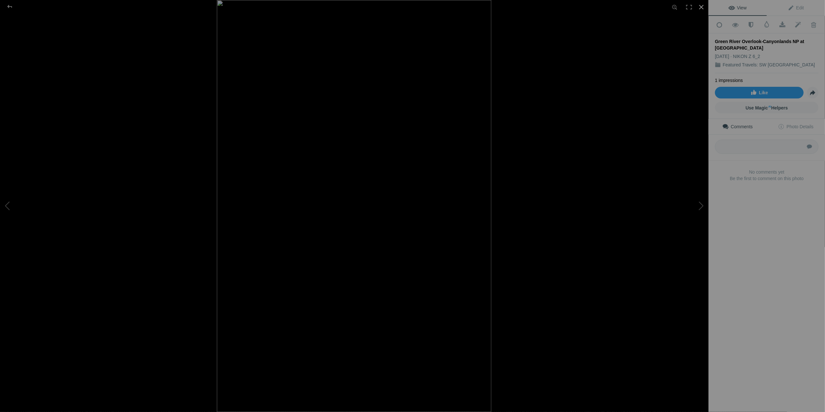
click at [704, 6] on div at bounding box center [702, 7] width 14 height 14
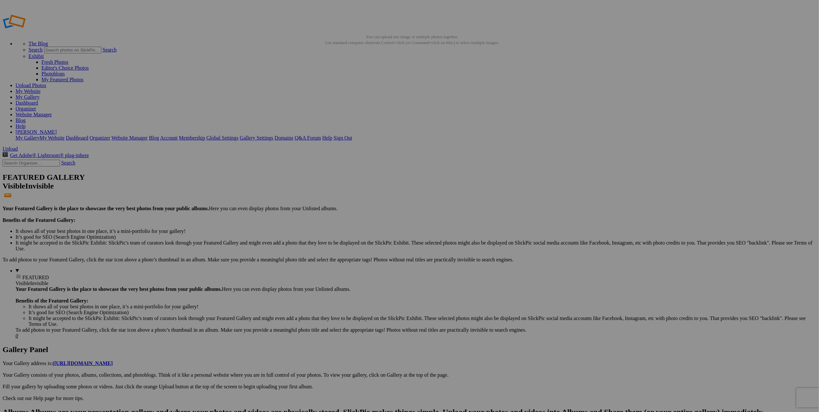
click at [324, 230] on span at bounding box center [324, 233] width 0 height 6
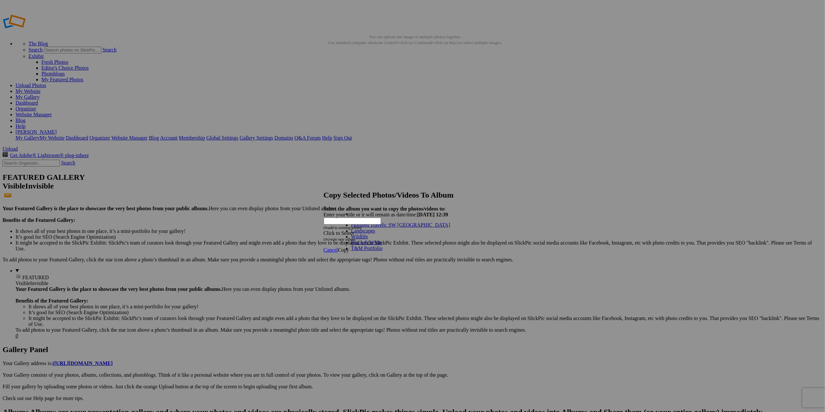
click at [383, 251] on link "T&M Portfolio" at bounding box center [366, 248] width 31 height 6
click at [349, 247] on span "Copy" at bounding box center [343, 250] width 11 height 6
click at [338, 230] on span "Cancel" at bounding box center [331, 227] width 14 height 6
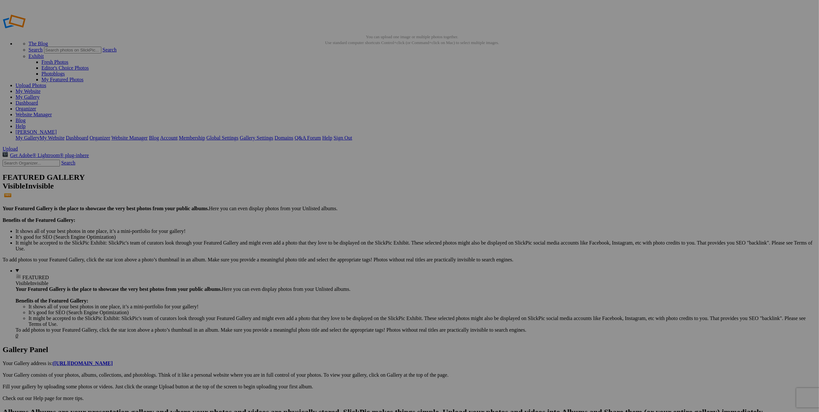
drag, startPoint x: 126, startPoint y: 180, endPoint x: 412, endPoint y: 176, distance: 286.3
drag, startPoint x: 127, startPoint y: 183, endPoint x: 364, endPoint y: 193, distance: 237.6
drag, startPoint x: 190, startPoint y: 108, endPoint x: 422, endPoint y: 168, distance: 240.2
drag, startPoint x: 189, startPoint y: 97, endPoint x: 413, endPoint y: 155, distance: 230.4
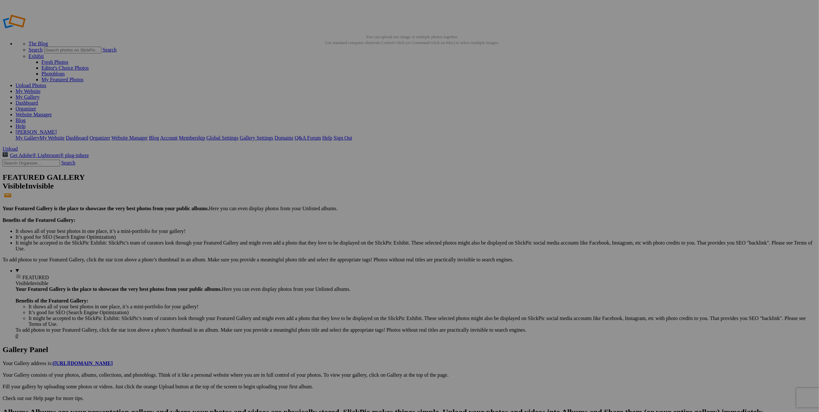
click at [641, 102] on img at bounding box center [641, 97] width 49 height 16
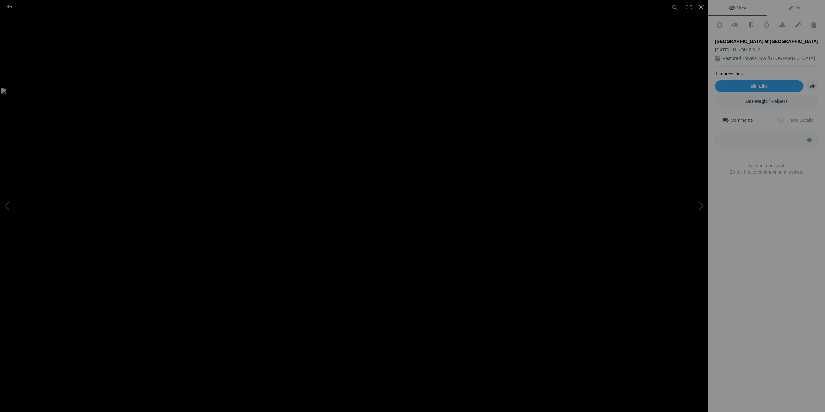
click at [703, 6] on div at bounding box center [702, 7] width 14 height 14
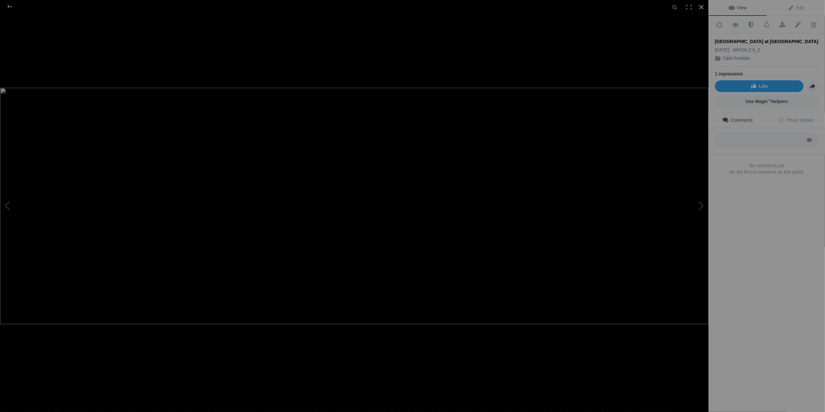
click at [700, 7] on div at bounding box center [702, 7] width 14 height 14
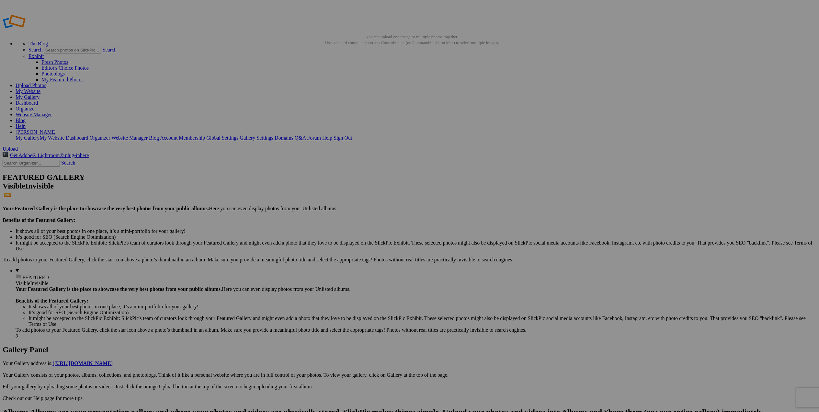
click at [324, 230] on span at bounding box center [324, 233] width 0 height 6
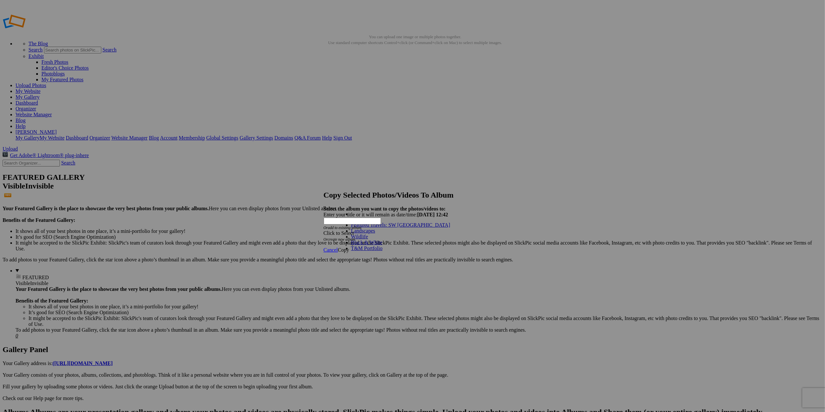
click at [387, 228] on link "Featured Travels: SW [GEOGRAPHIC_DATA]" at bounding box center [400, 225] width 99 height 6
click at [349, 247] on span "Copy" at bounding box center [343, 250] width 11 height 6
click at [338, 230] on span "Cancel" at bounding box center [331, 227] width 14 height 6
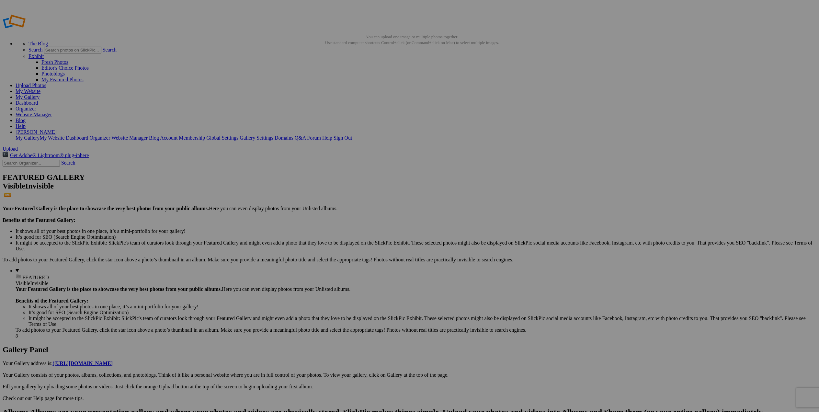
drag, startPoint x: 190, startPoint y: 99, endPoint x: 638, endPoint y: 109, distance: 447.7
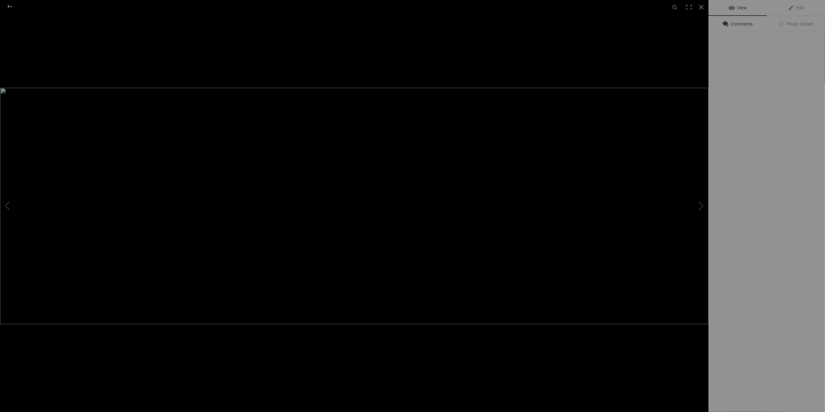
click at [699, 98] on img at bounding box center [354, 206] width 709 height 236
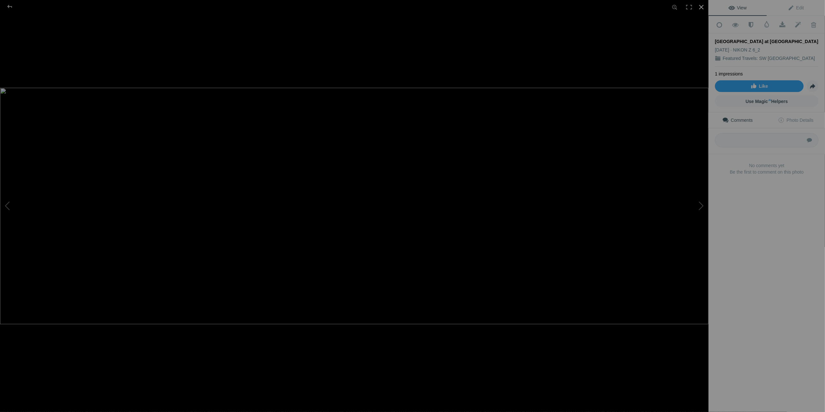
click at [700, 6] on div at bounding box center [702, 7] width 14 height 14
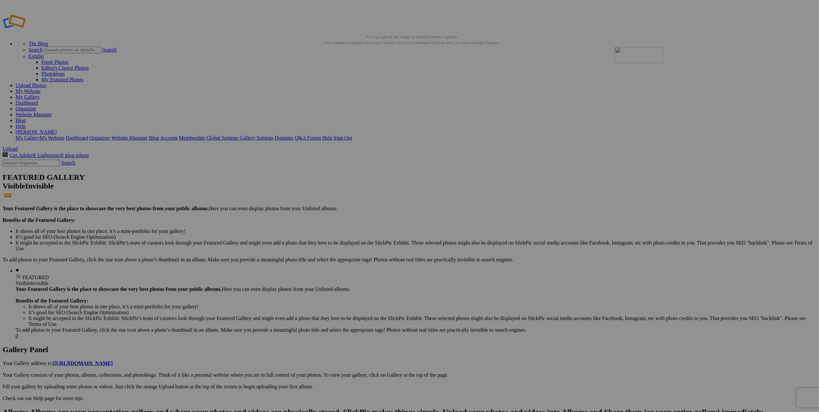
drag, startPoint x: 641, startPoint y: 95, endPoint x: 708, endPoint y: 94, distance: 66.4
drag, startPoint x: 693, startPoint y: 97, endPoint x: 564, endPoint y: 109, distance: 129.8
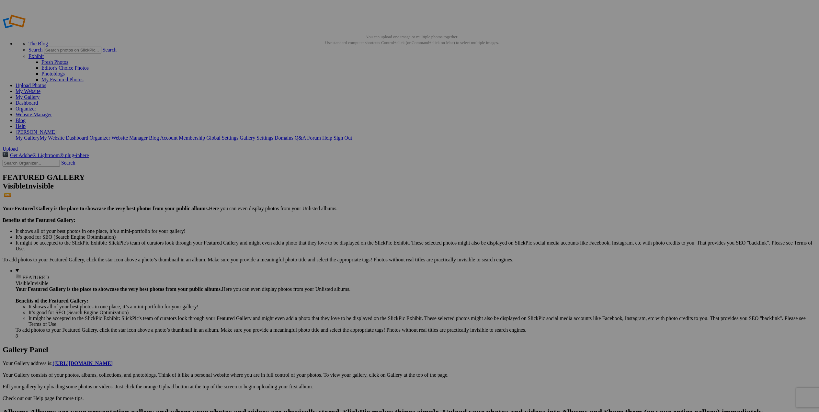
type input "[GEOGRAPHIC_DATA] at [GEOGRAPHIC_DATA]"
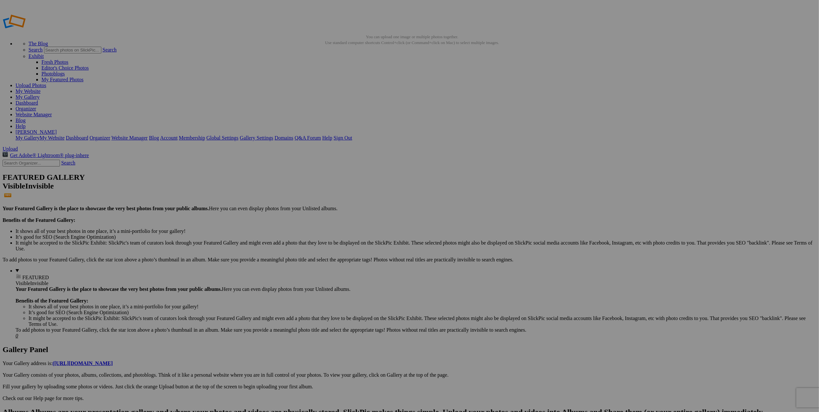
type input "[GEOGRAPHIC_DATA] at [GEOGRAPHIC_DATA]"
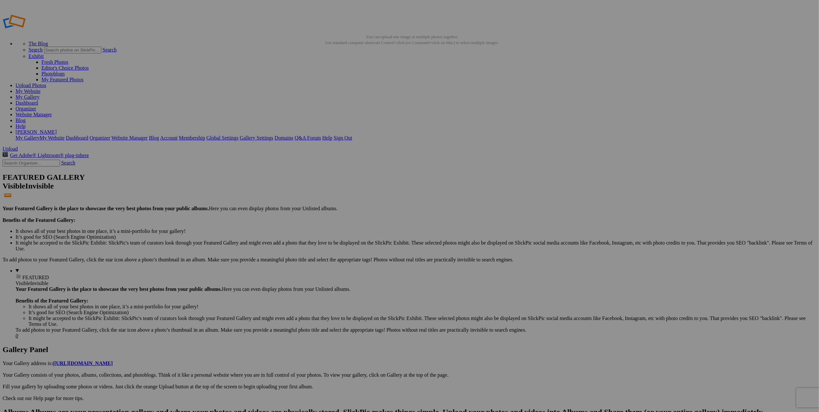
type input "[GEOGRAPHIC_DATA] at [GEOGRAPHIC_DATA]"
drag, startPoint x: 157, startPoint y: 191, endPoint x: 208, endPoint y: 196, distance: 51.0
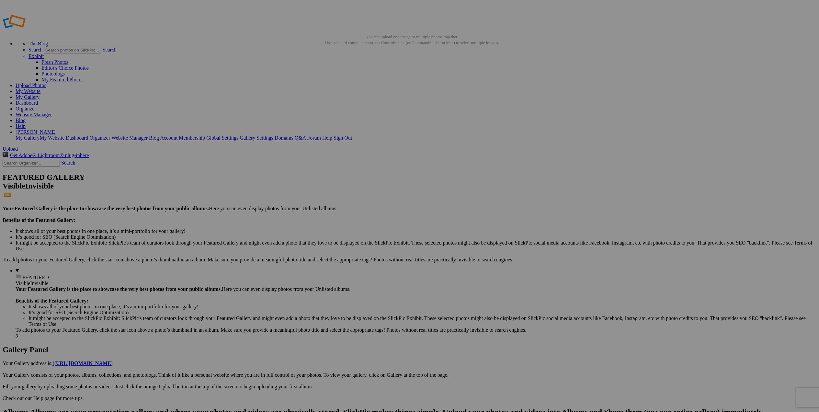
drag, startPoint x: 273, startPoint y: 193, endPoint x: 329, endPoint y: 193, distance: 56.0
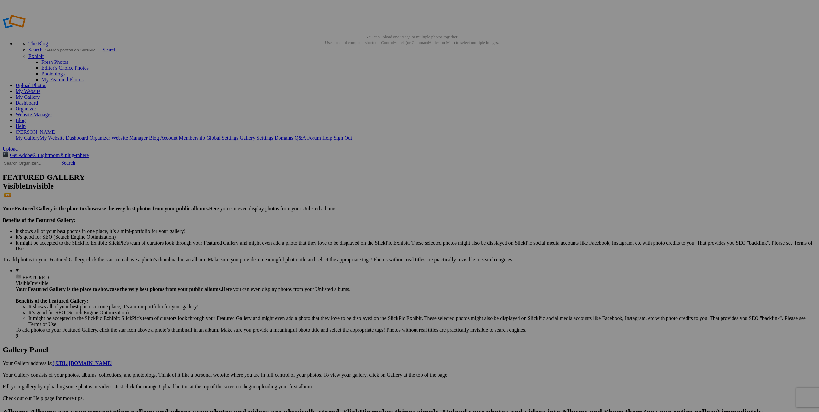
paste input "just before"
type input "[GEOGRAPHIC_DATA] just before Sunrise"
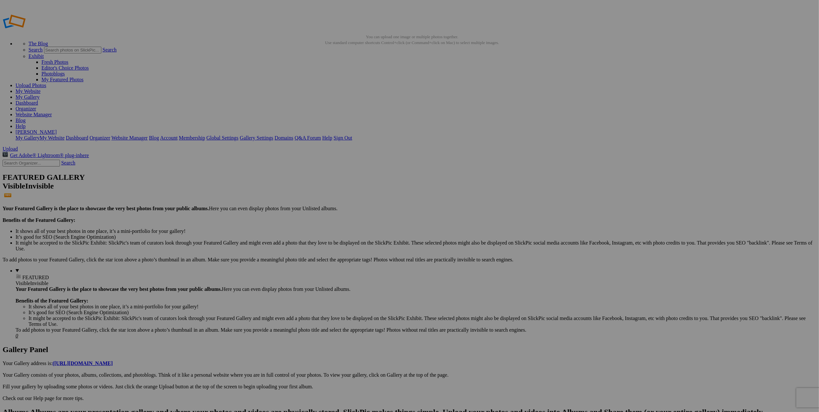
drag, startPoint x: 503, startPoint y: 119, endPoint x: 552, endPoint y: 120, distance: 49.6
paste input "-Zion NP"
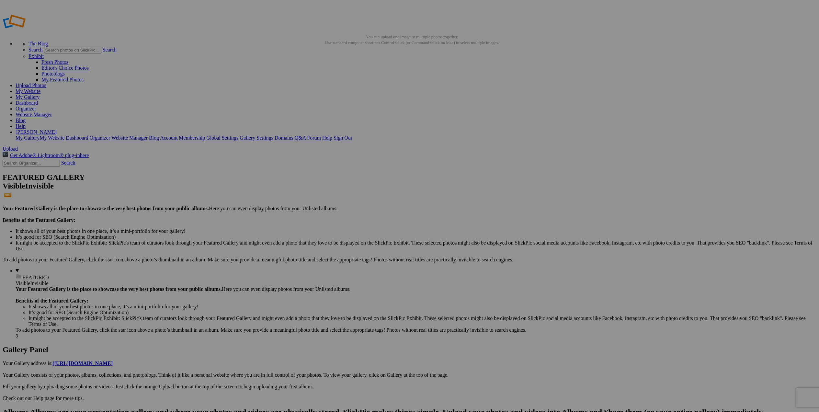
type input "Zion Canyon Milky Way-[GEOGRAPHIC_DATA]"
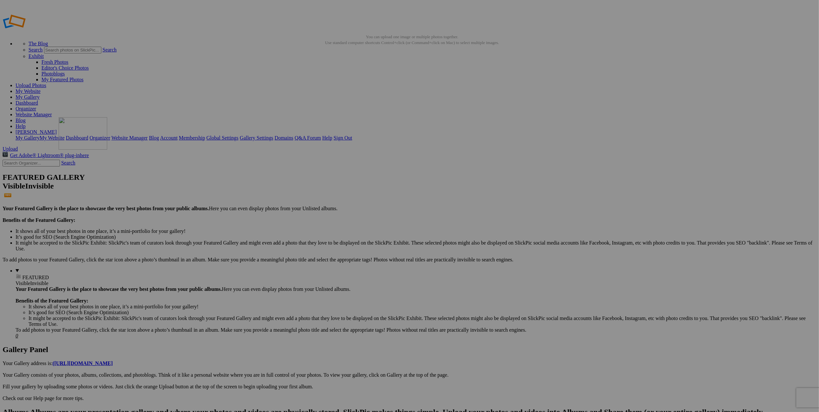
drag, startPoint x: 524, startPoint y: 105, endPoint x: 153, endPoint y: 163, distance: 375.6
drag, startPoint x: 39, startPoint y: 98, endPoint x: 46, endPoint y: 102, distance: 8.4
drag, startPoint x: 187, startPoint y: 95, endPoint x: 399, endPoint y: 93, distance: 212.1
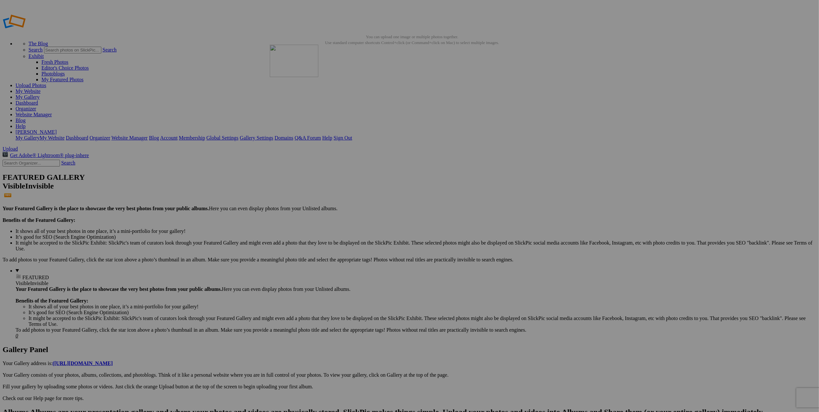
drag, startPoint x: 239, startPoint y: 95, endPoint x: 363, endPoint y: 91, distance: 124.1
drag, startPoint x: 235, startPoint y: 179, endPoint x: 94, endPoint y: 167, distance: 141.7
drag, startPoint x: 242, startPoint y: 186, endPoint x: 159, endPoint y: 179, distance: 83.8
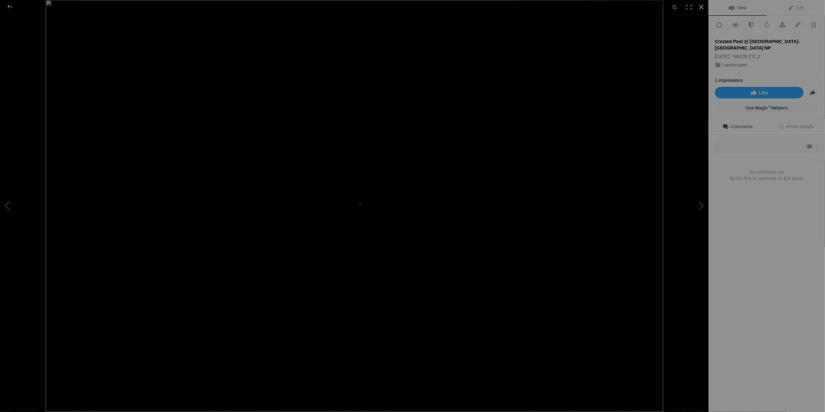
click at [701, 6] on div at bounding box center [702, 7] width 14 height 14
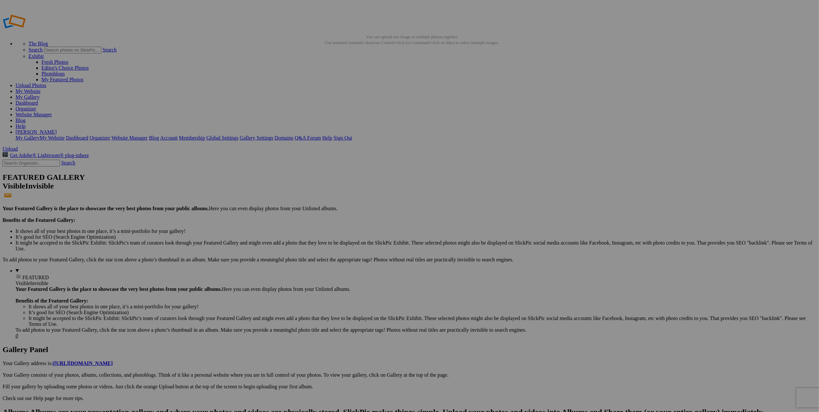
click at [18, 333] on span at bounding box center [18, 336] width 0 height 6
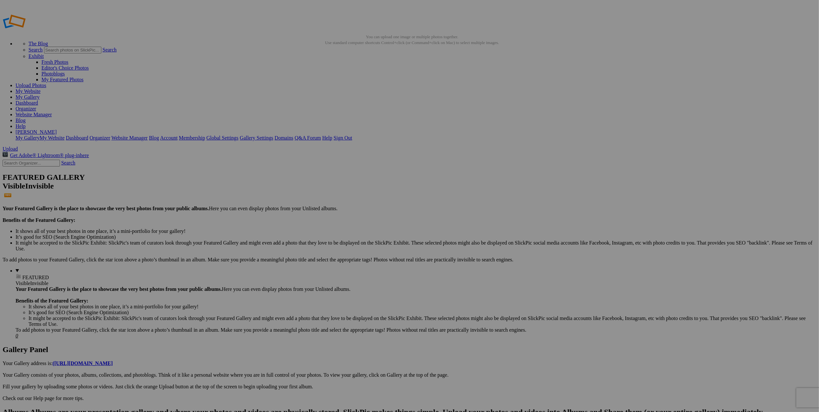
click at [40, 88] on link "My Website" at bounding box center [28, 91] width 25 height 6
